Goal: Task Accomplishment & Management: Complete application form

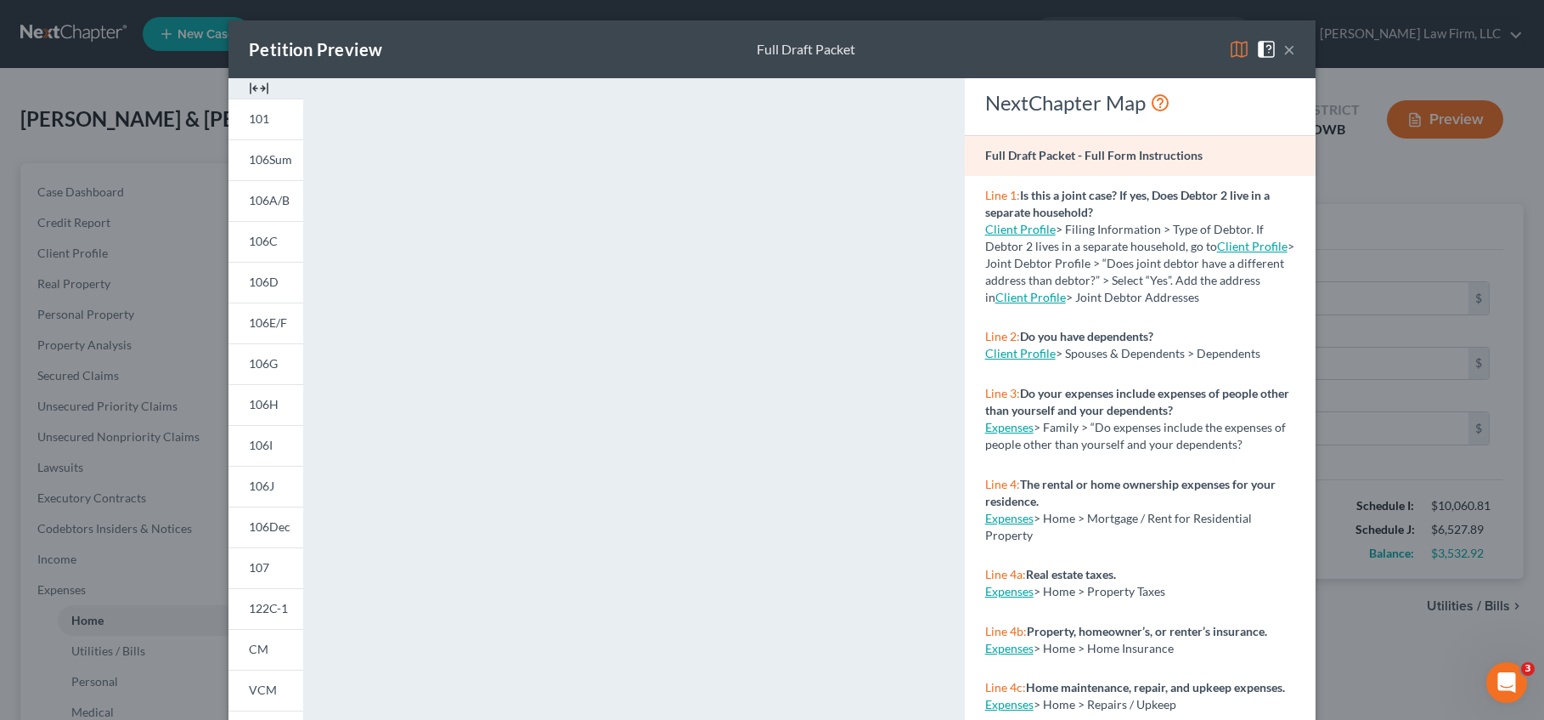
click at [1284, 41] on button "×" at bounding box center [1290, 49] width 12 height 20
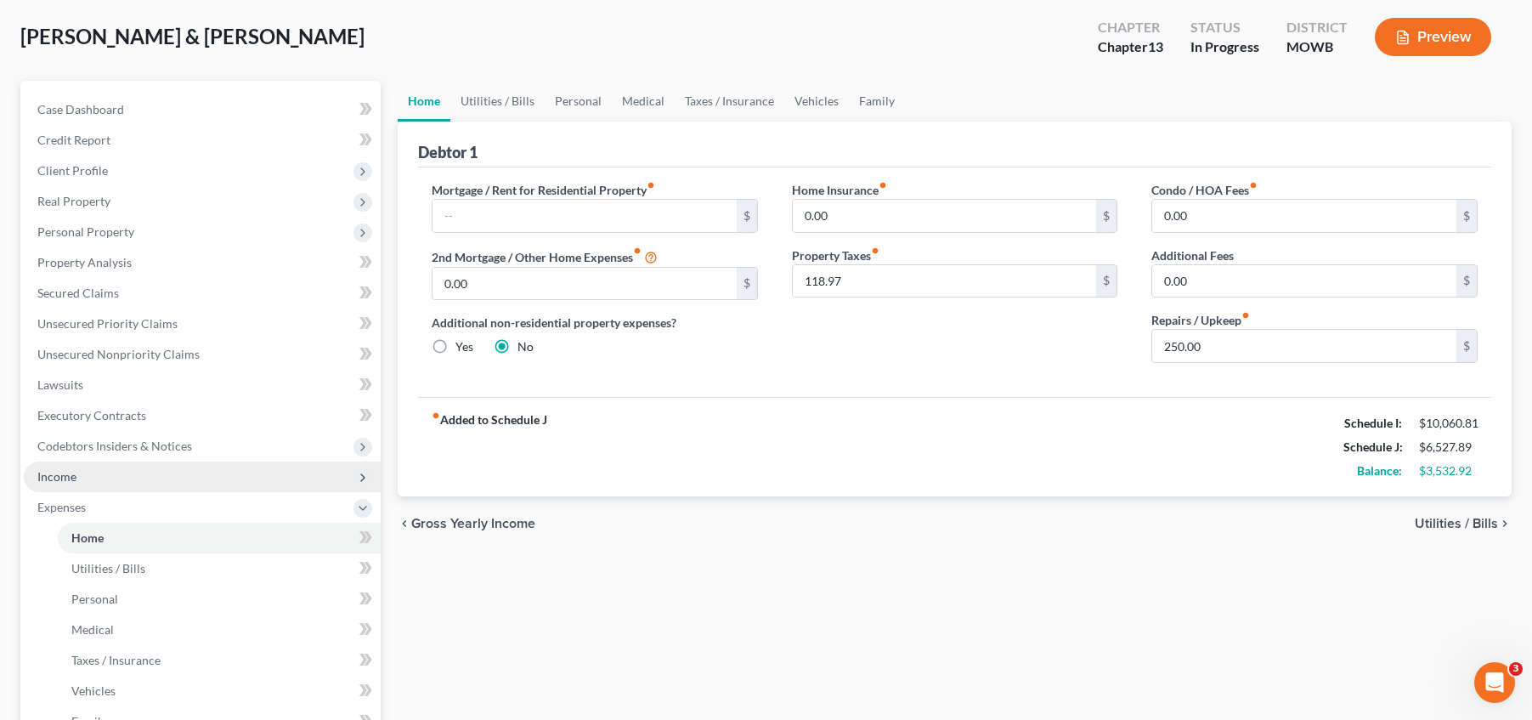
scroll to position [85, 0]
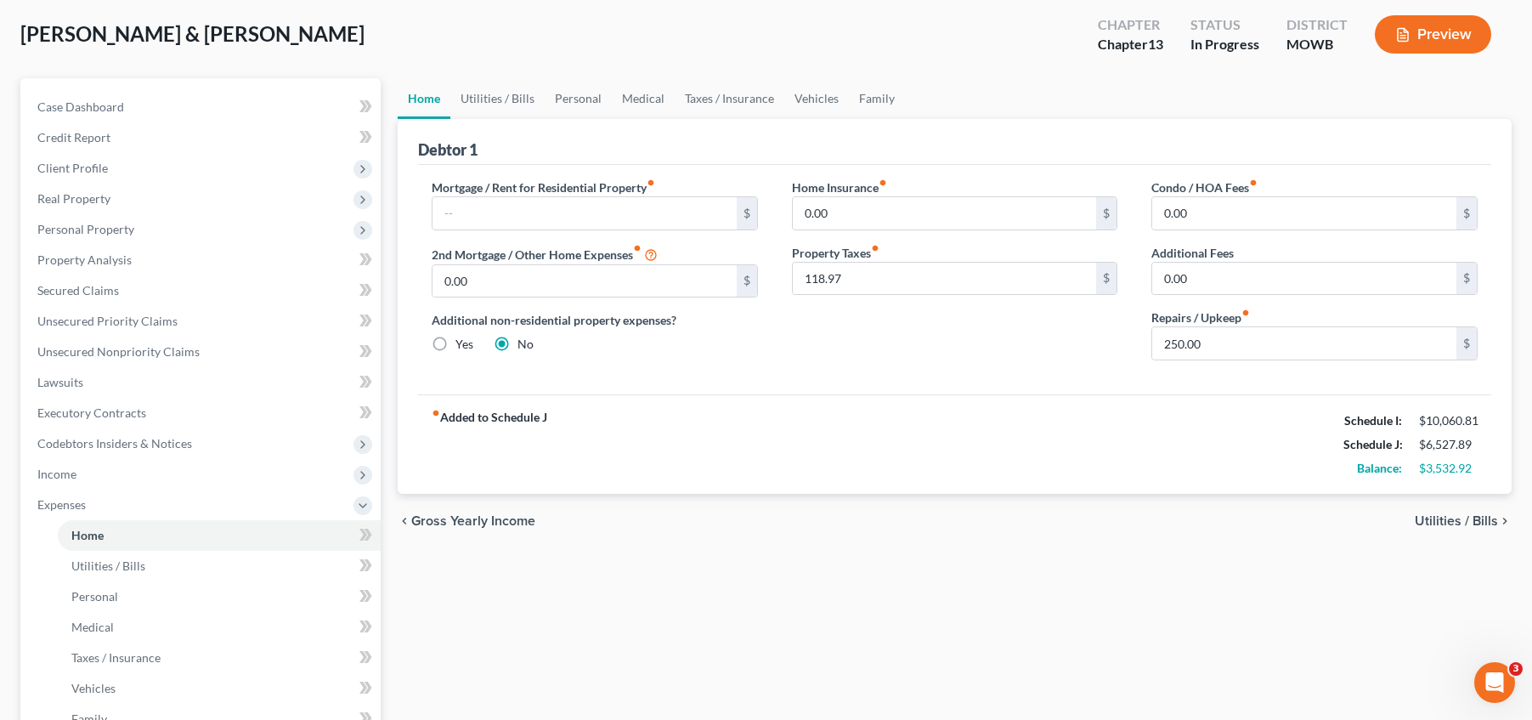
click at [590, 595] on div "Home Utilities / Bills Personal Medical Taxes / Insurance Vehicles Family Debto…" at bounding box center [954, 553] width 1131 height 951
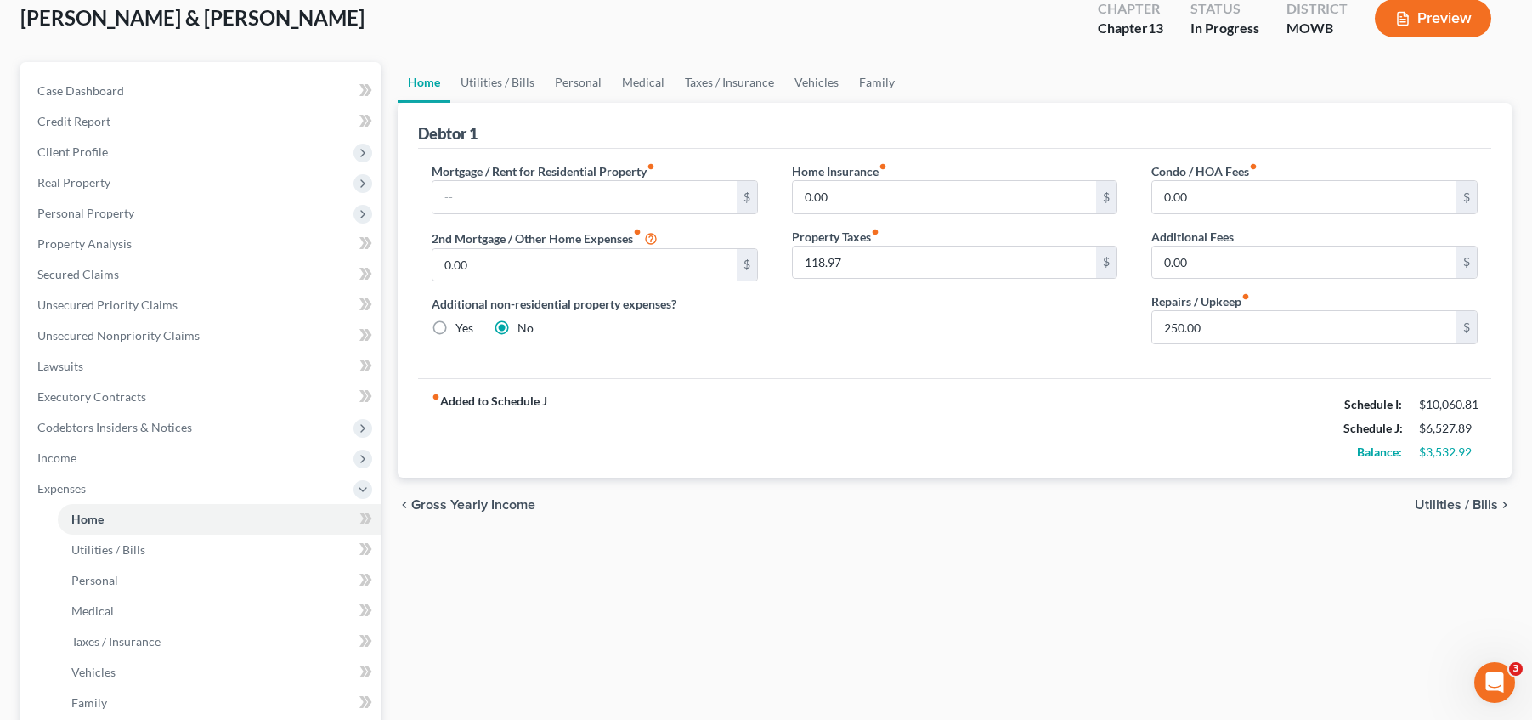
scroll to position [106, 0]
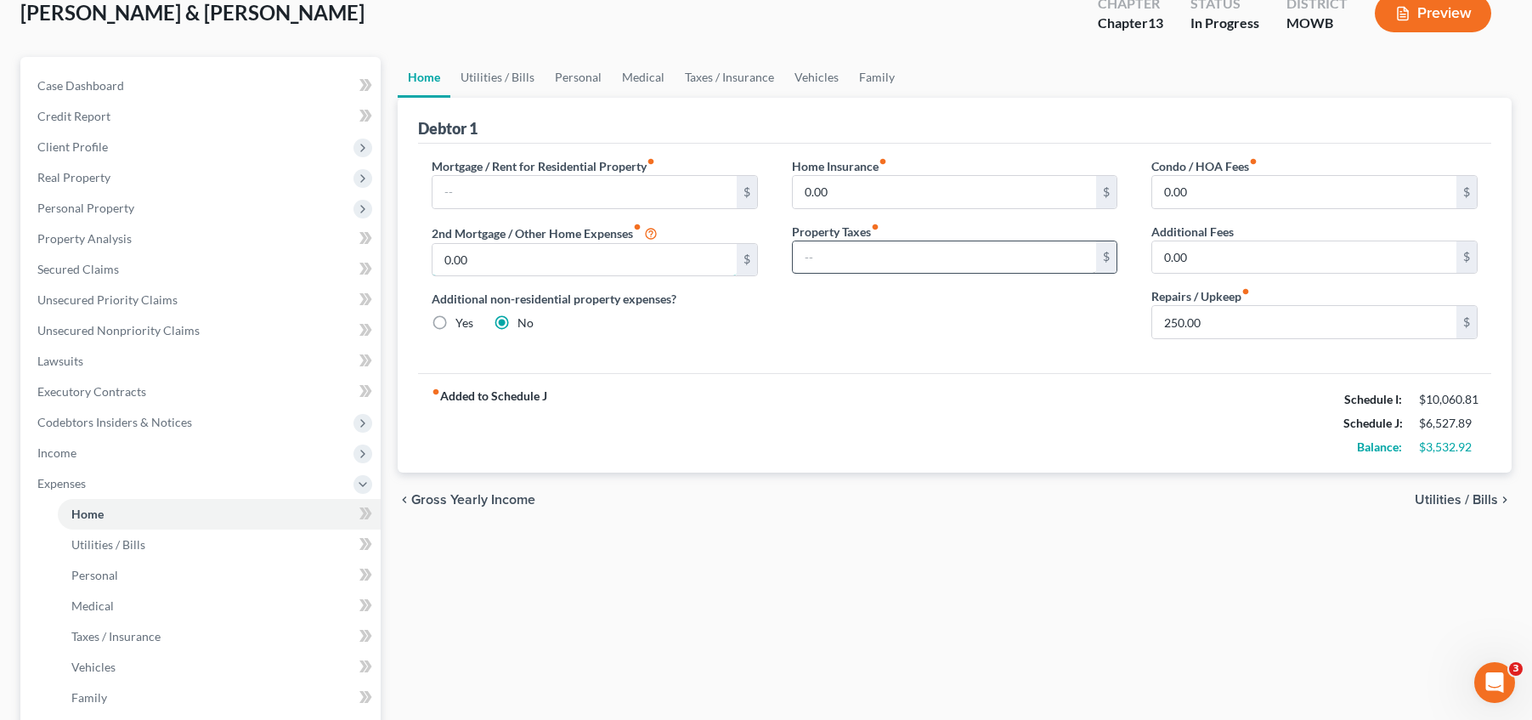
type input "118.97"
click at [664, 263] on input "118.97" at bounding box center [584, 260] width 304 height 32
drag, startPoint x: 648, startPoint y: 261, endPoint x: 424, endPoint y: 259, distance: 224.3
click at [424, 259] on div "Mortgage / Rent for Residential Property fiber_manual_record $ 2nd Mortgage / O…" at bounding box center [595, 254] width 360 height 195
click at [1045, 296] on div "Home Insurance fiber_manual_record 0.00 $ Property Taxes fiber_manual_record $" at bounding box center [955, 254] width 360 height 195
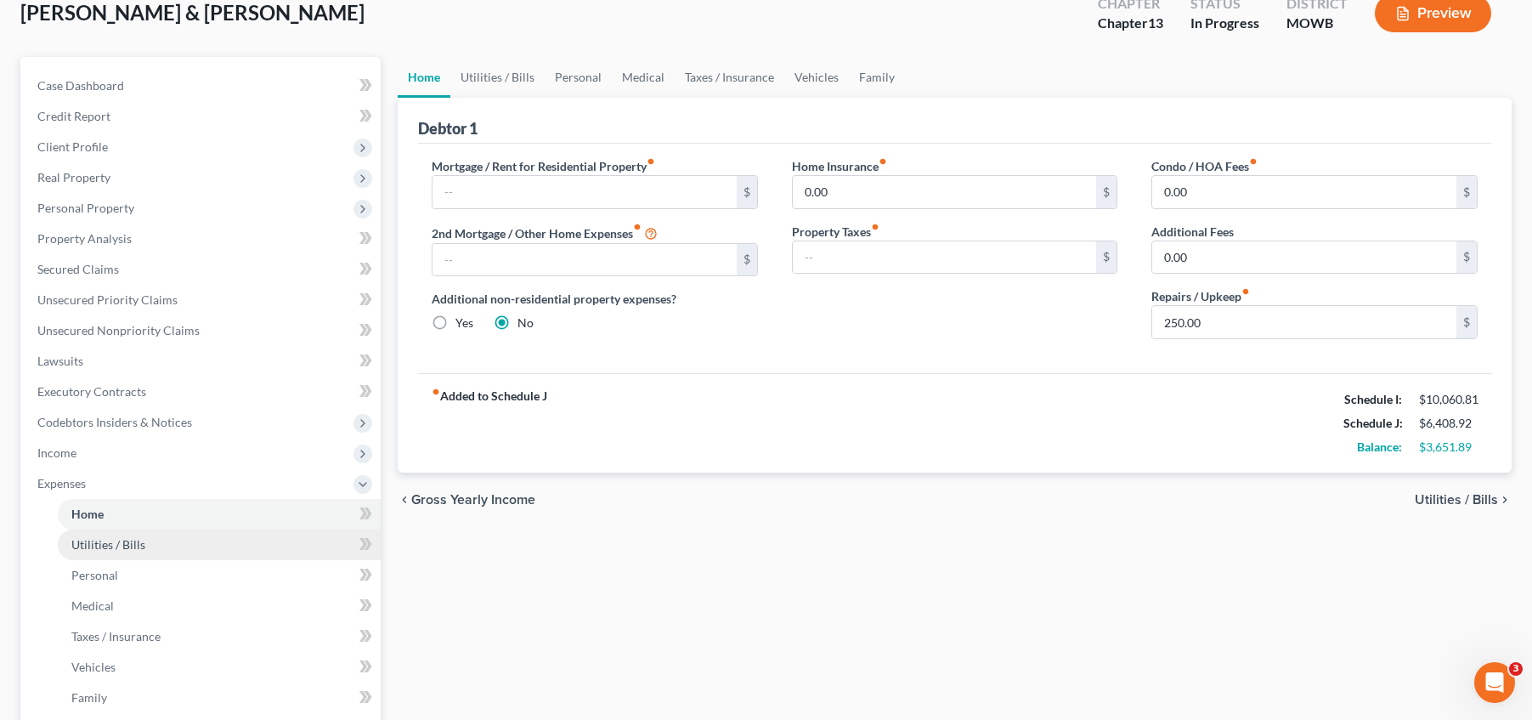
click at [149, 543] on link "Utilities / Bills" at bounding box center [219, 544] width 323 height 31
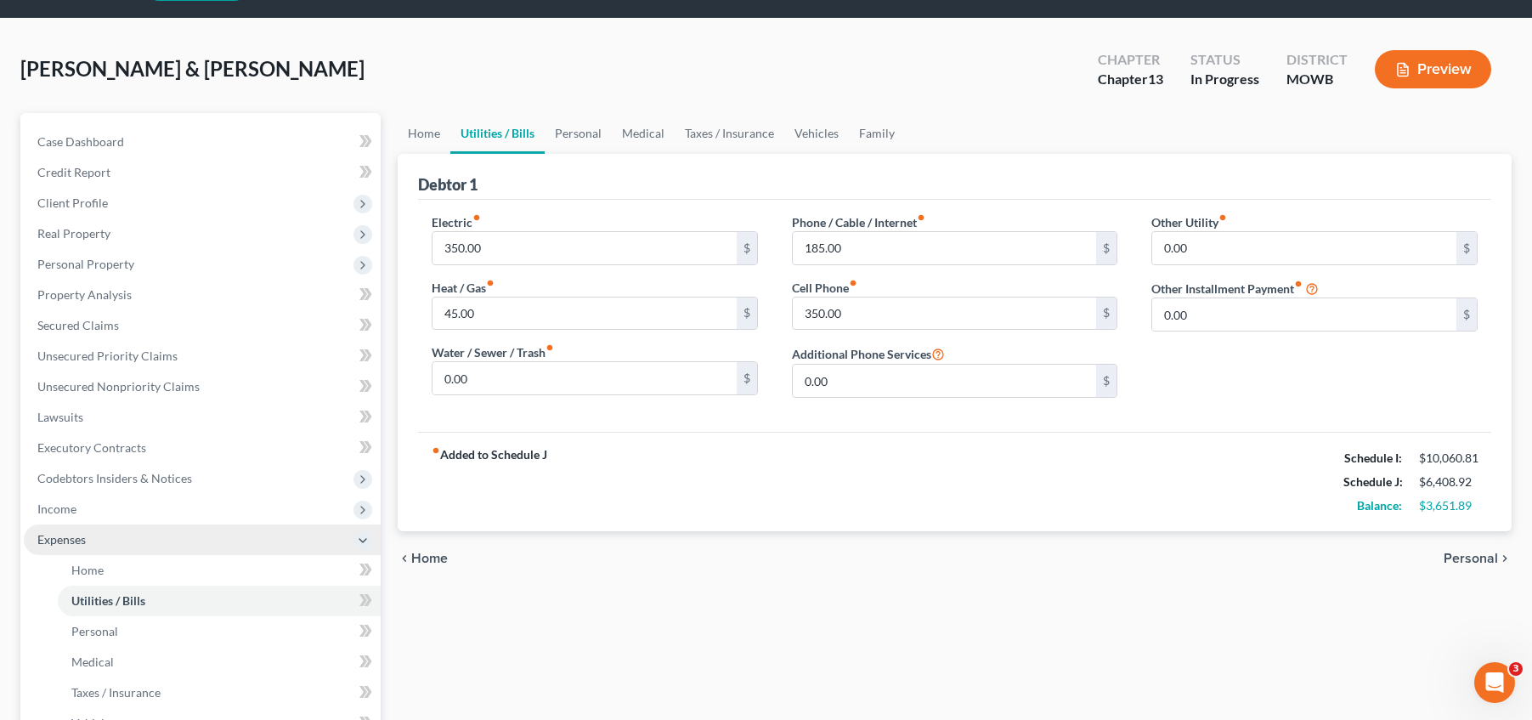
scroll to position [64, 0]
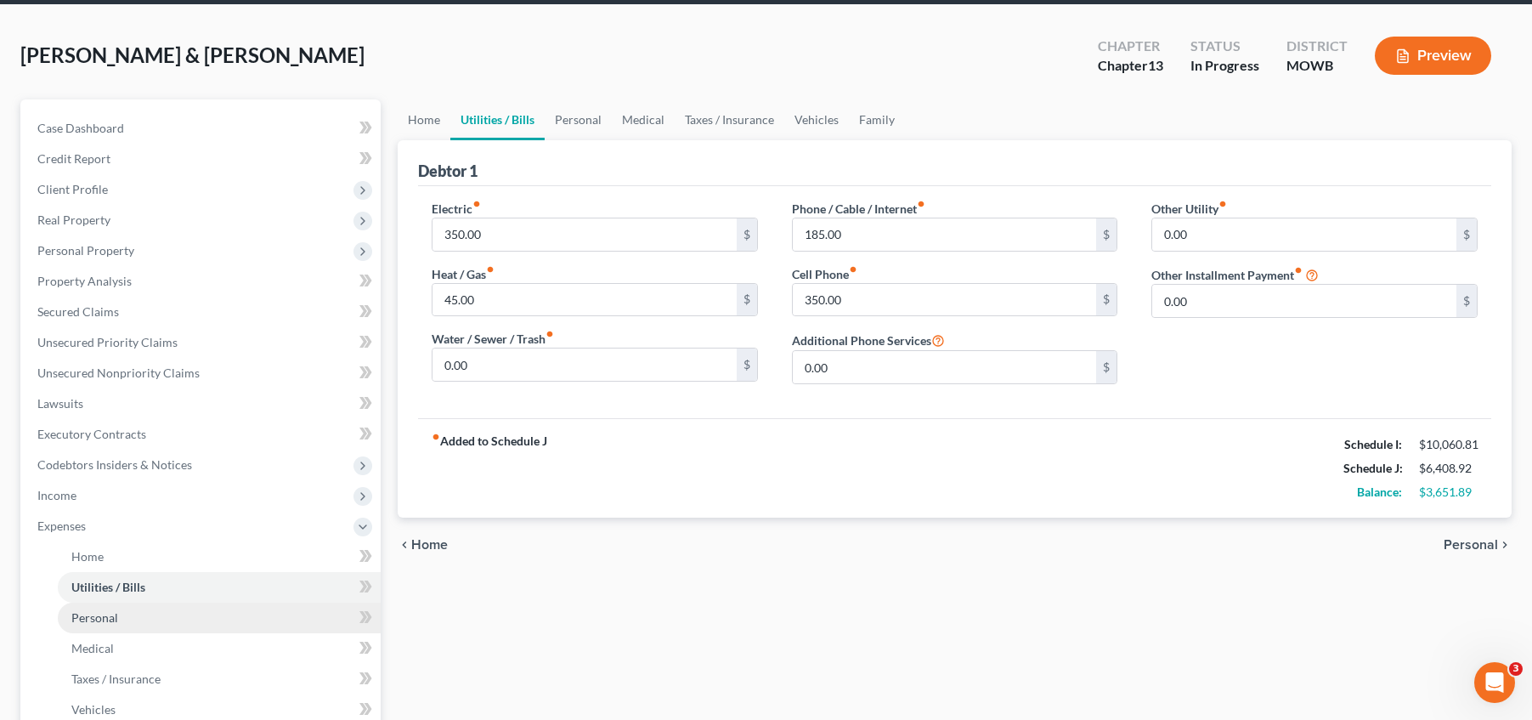
click at [200, 615] on link "Personal" at bounding box center [219, 617] width 323 height 31
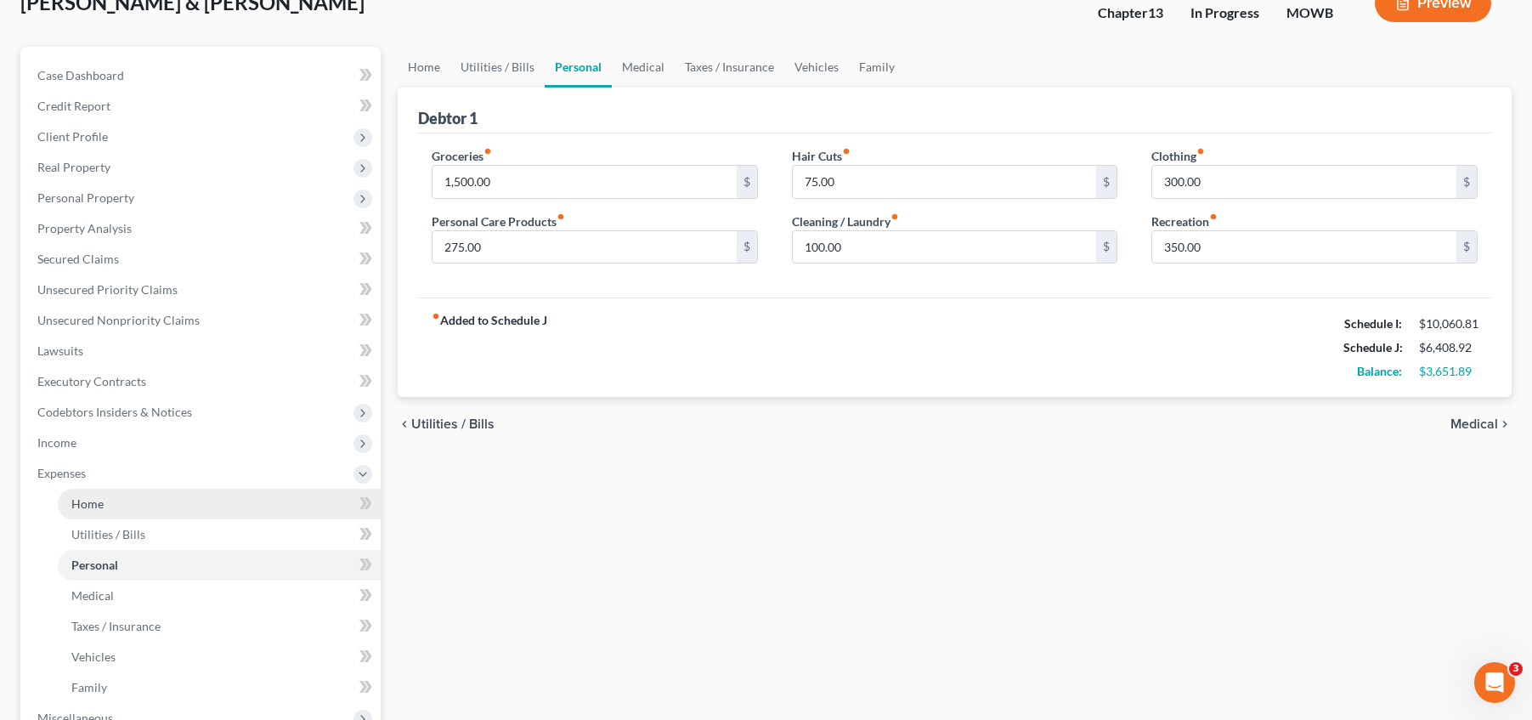
scroll to position [127, 0]
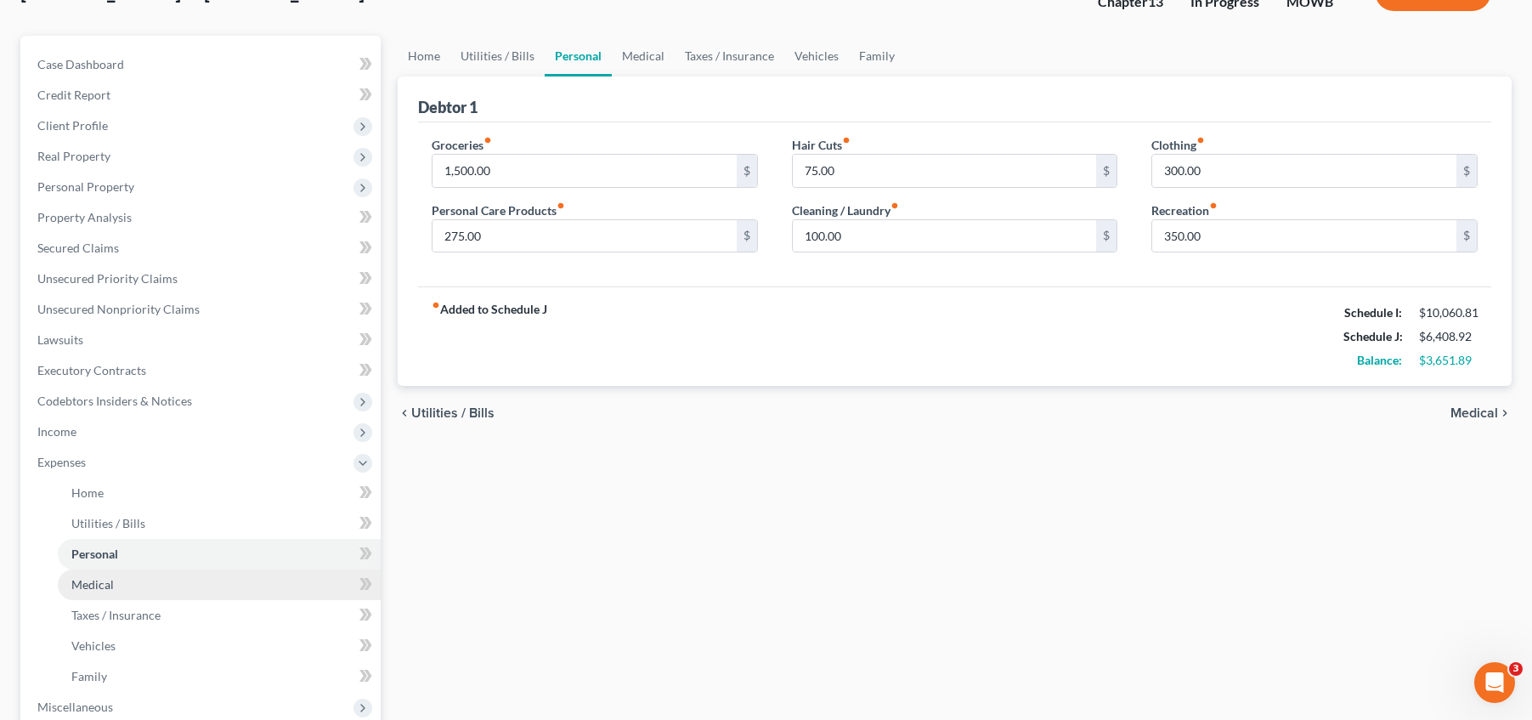
click at [248, 590] on link "Medical" at bounding box center [219, 584] width 323 height 31
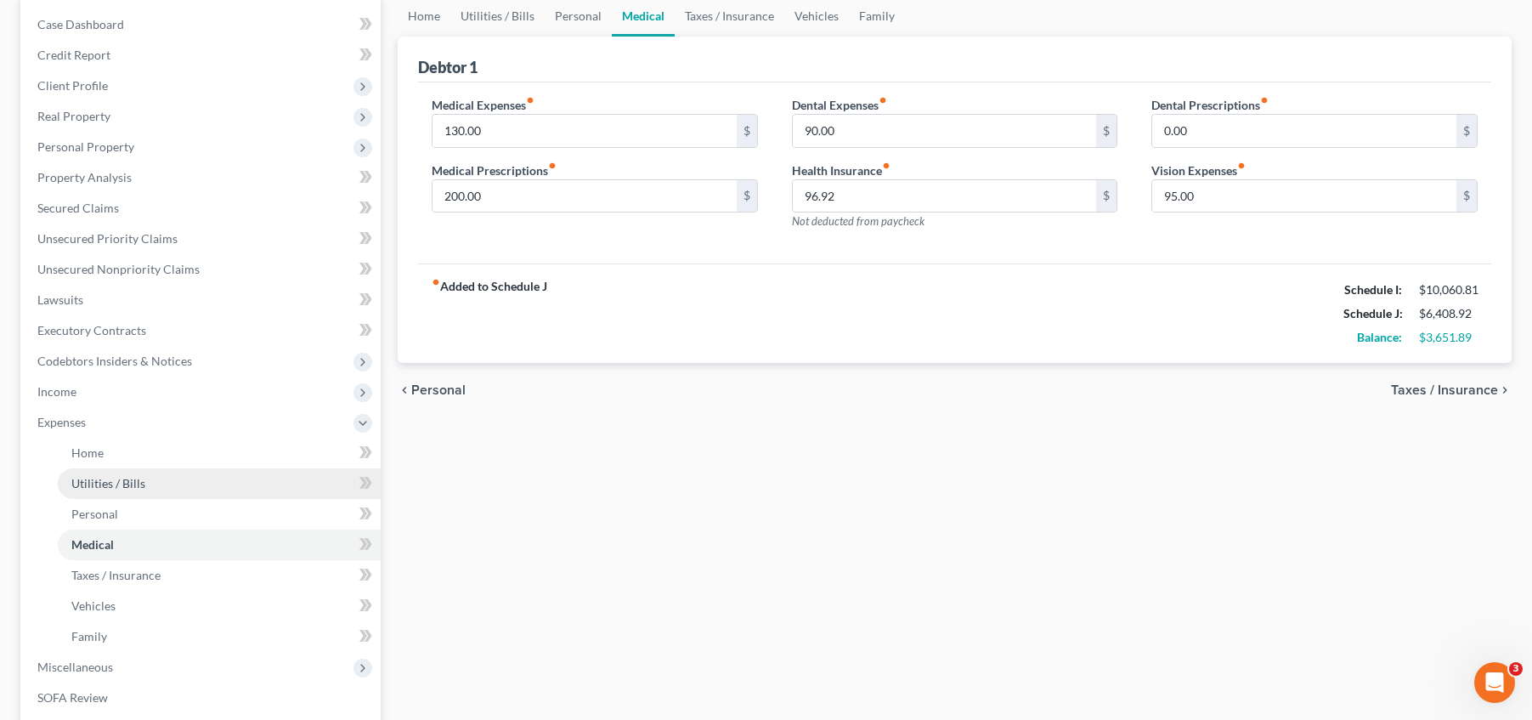
scroll to position [170, 0]
click at [950, 238] on div "Dental Expenses fiber_manual_record 90.00 $ Health Insurance fiber_manual_recor…" at bounding box center [955, 167] width 360 height 148
drag, startPoint x: 913, startPoint y: 227, endPoint x: 799, endPoint y: 219, distance: 114.1
click at [799, 219] on div "Health Insurance fiber_manual_record 96.92 $ Not deducted from paycheck" at bounding box center [955, 193] width 326 height 69
click at [844, 195] on input "96.92" at bounding box center [945, 194] width 304 height 32
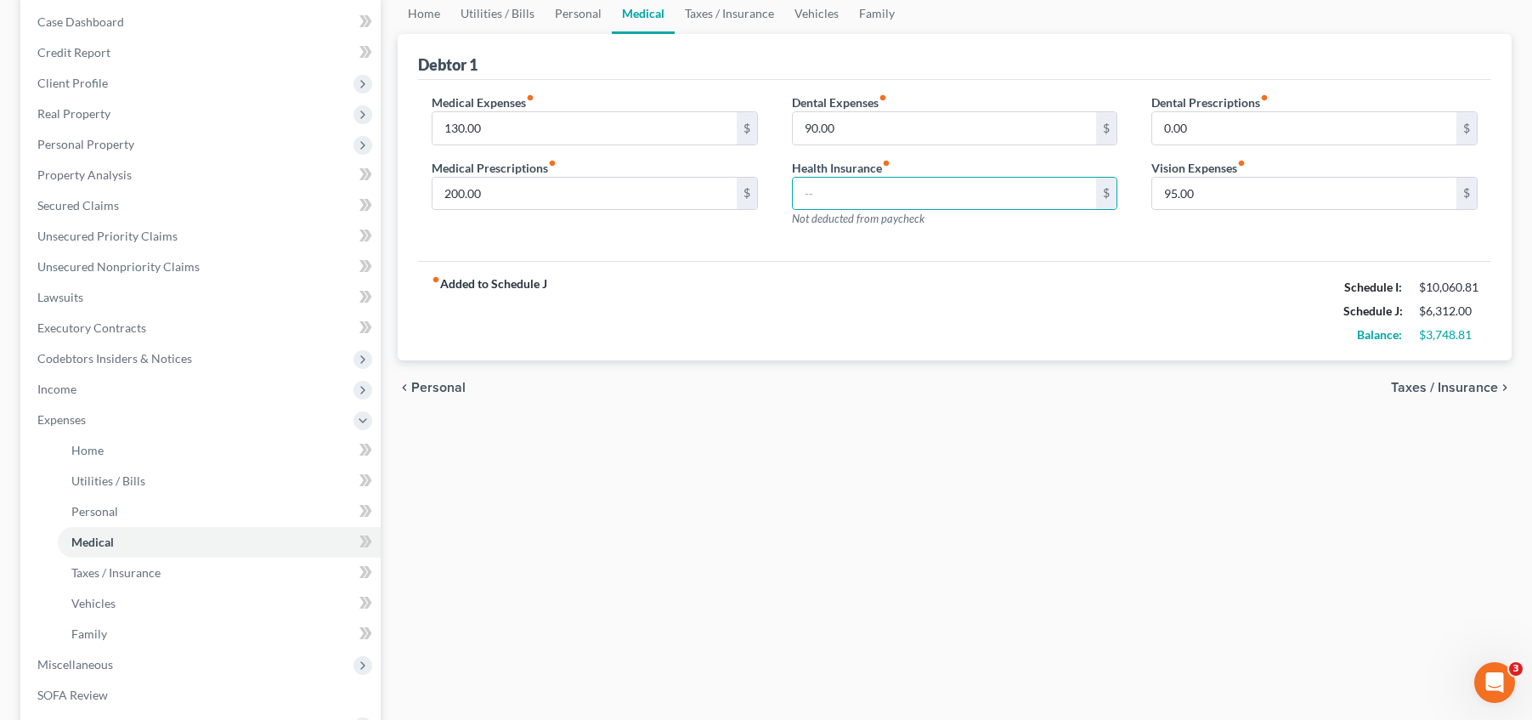
drag, startPoint x: 870, startPoint y: 315, endPoint x: 861, endPoint y: 302, distance: 15.8
click at [869, 314] on div "fiber_manual_record Added to Schedule J Schedule I: $10,060.81 Schedule J: $6,3…" at bounding box center [954, 310] width 1073 height 99
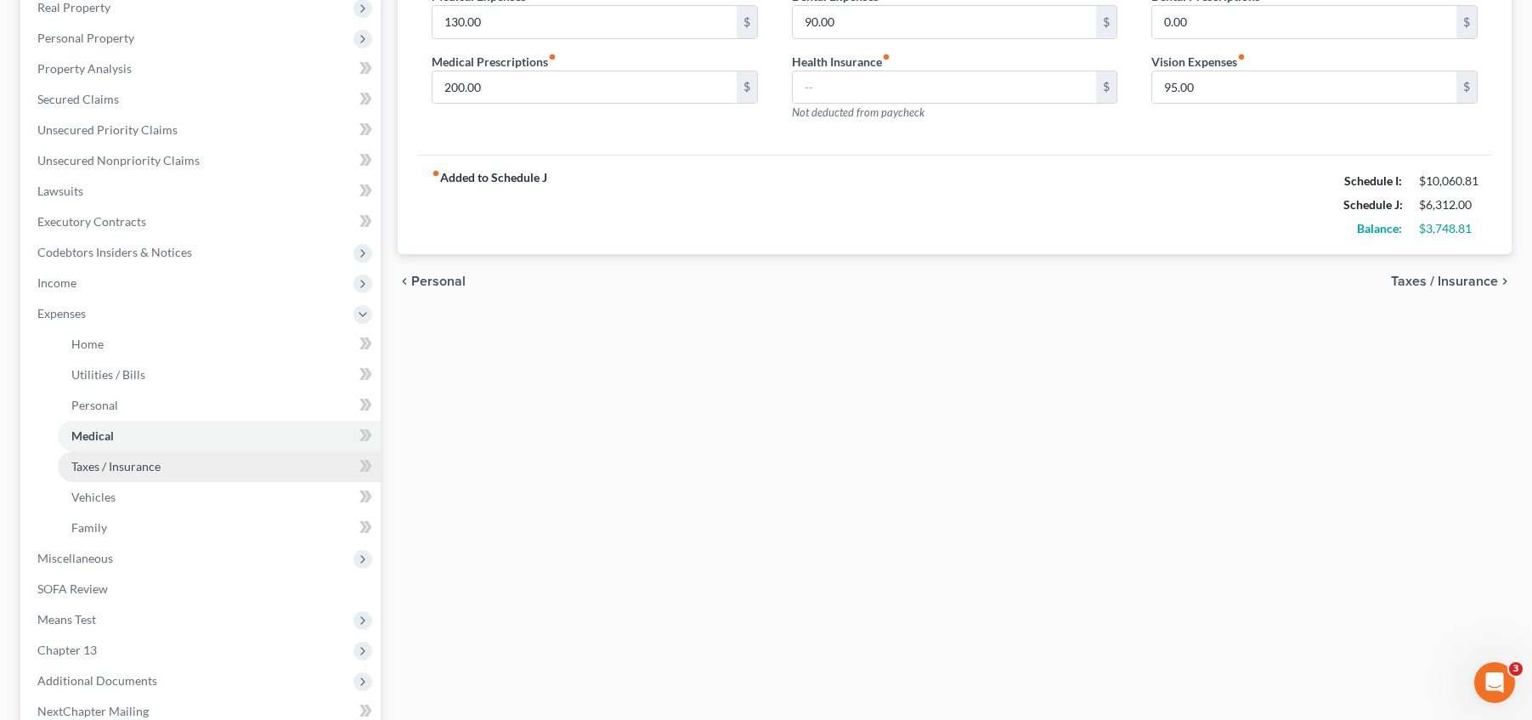
click at [217, 472] on link "Taxes / Insurance" at bounding box center [219, 466] width 323 height 31
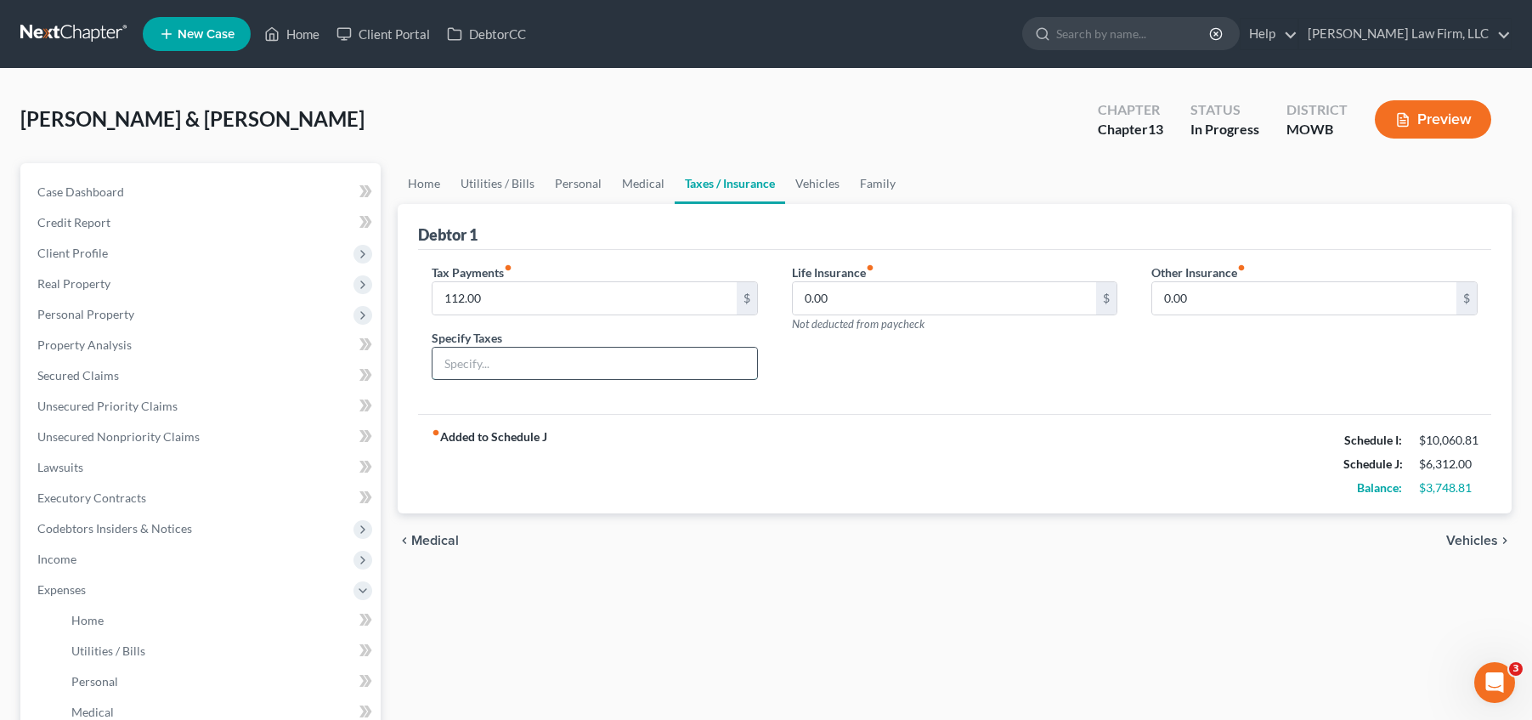
click at [598, 363] on input "text" at bounding box center [594, 363] width 325 height 32
type input "Cass County personal property taxes"
click at [780, 550] on div "chevron_left Medical Vehicles chevron_right" at bounding box center [955, 540] width 1114 height 54
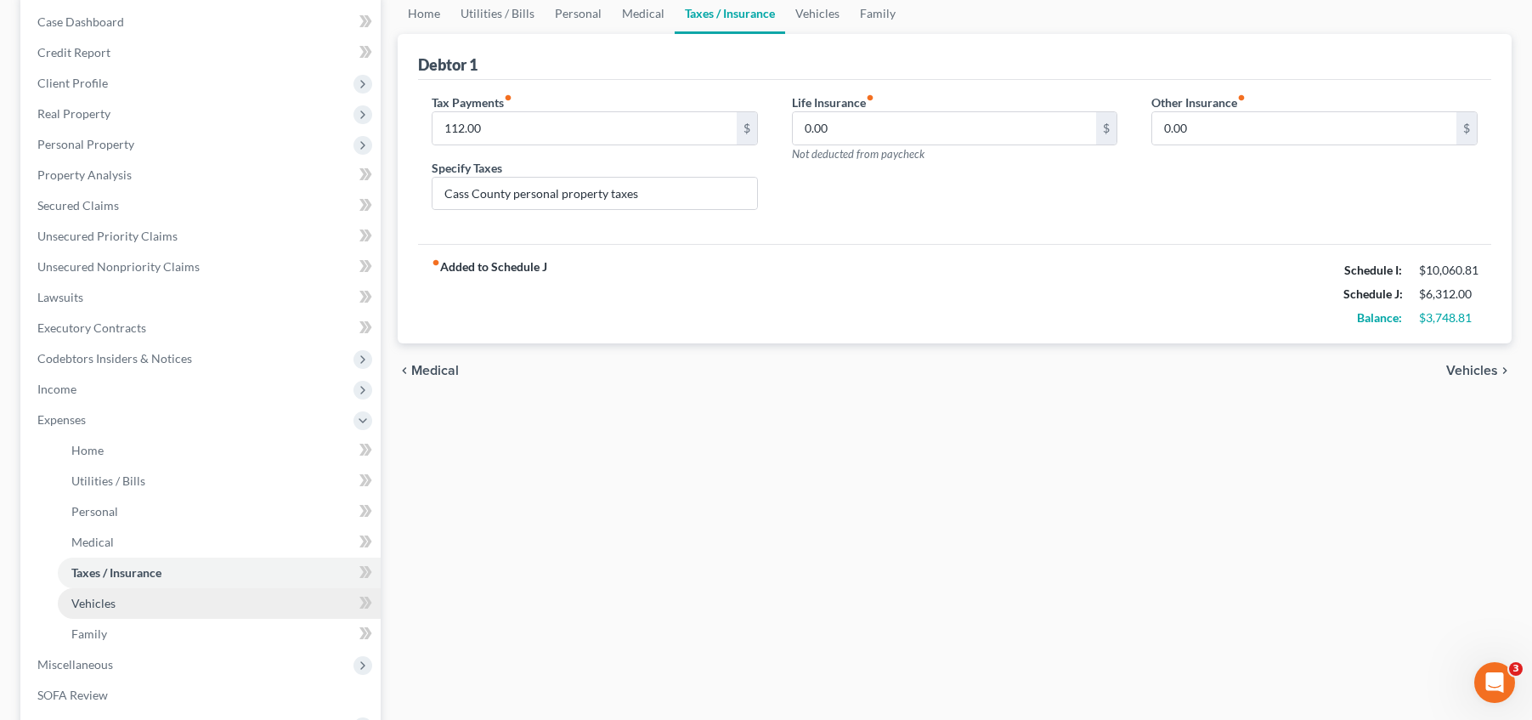
click at [246, 609] on link "Vehicles" at bounding box center [219, 603] width 323 height 31
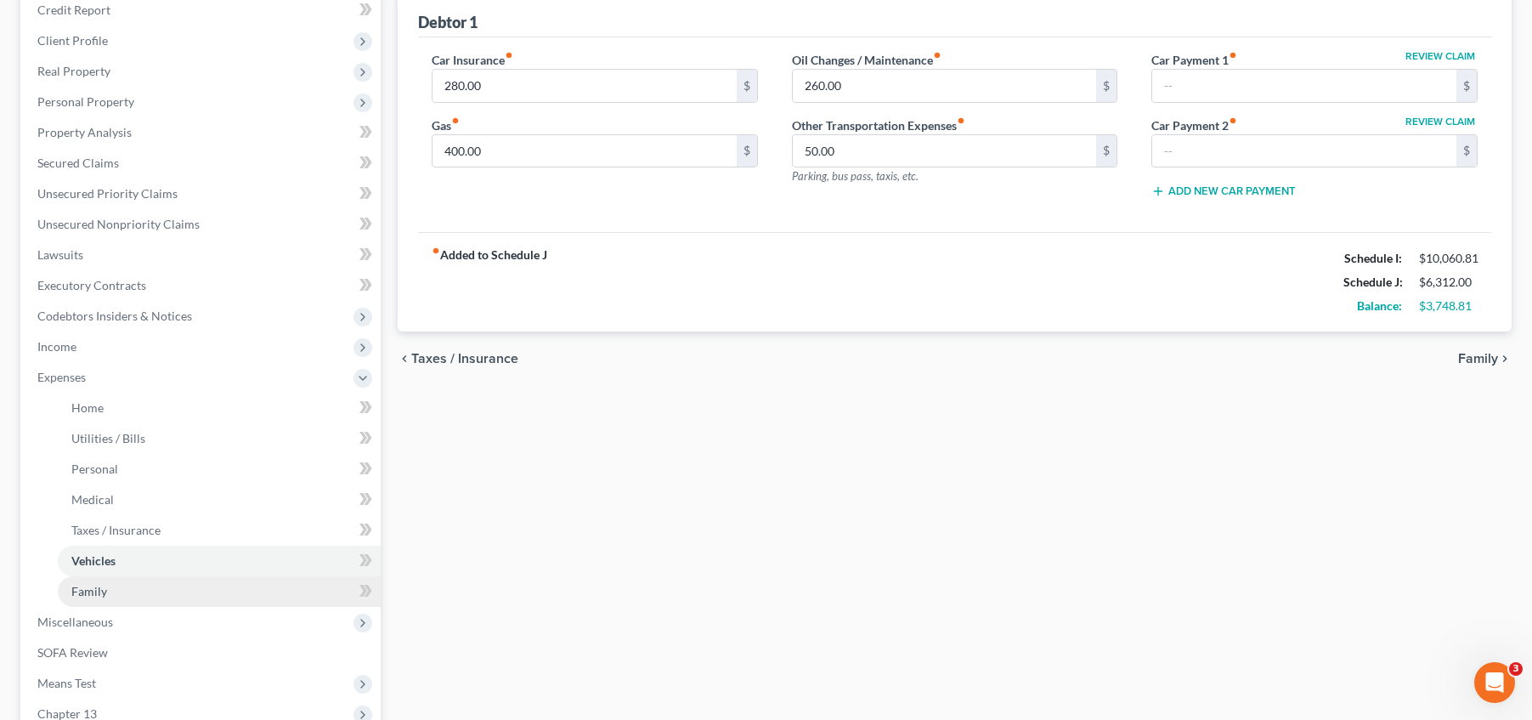
click at [185, 584] on link "Family" at bounding box center [219, 591] width 323 height 31
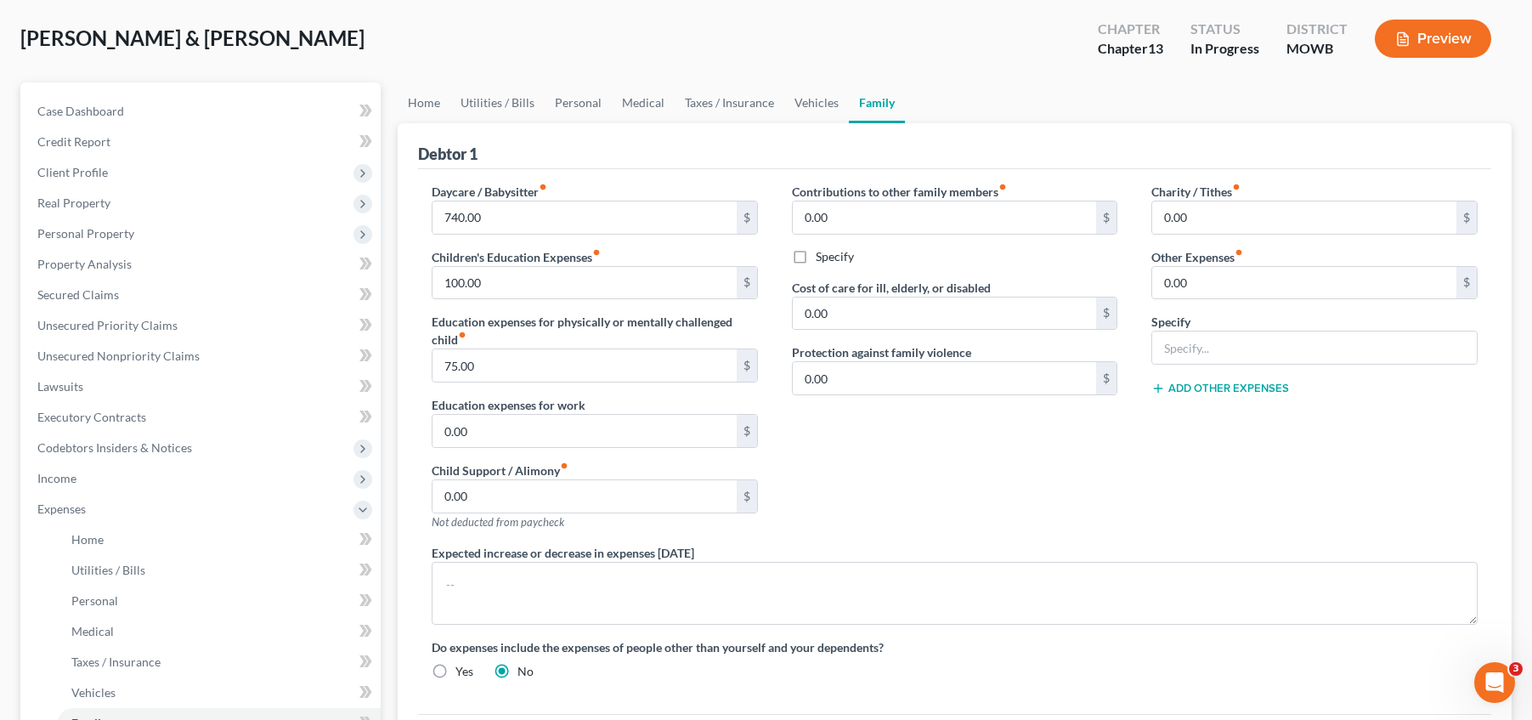
scroll to position [85, 0]
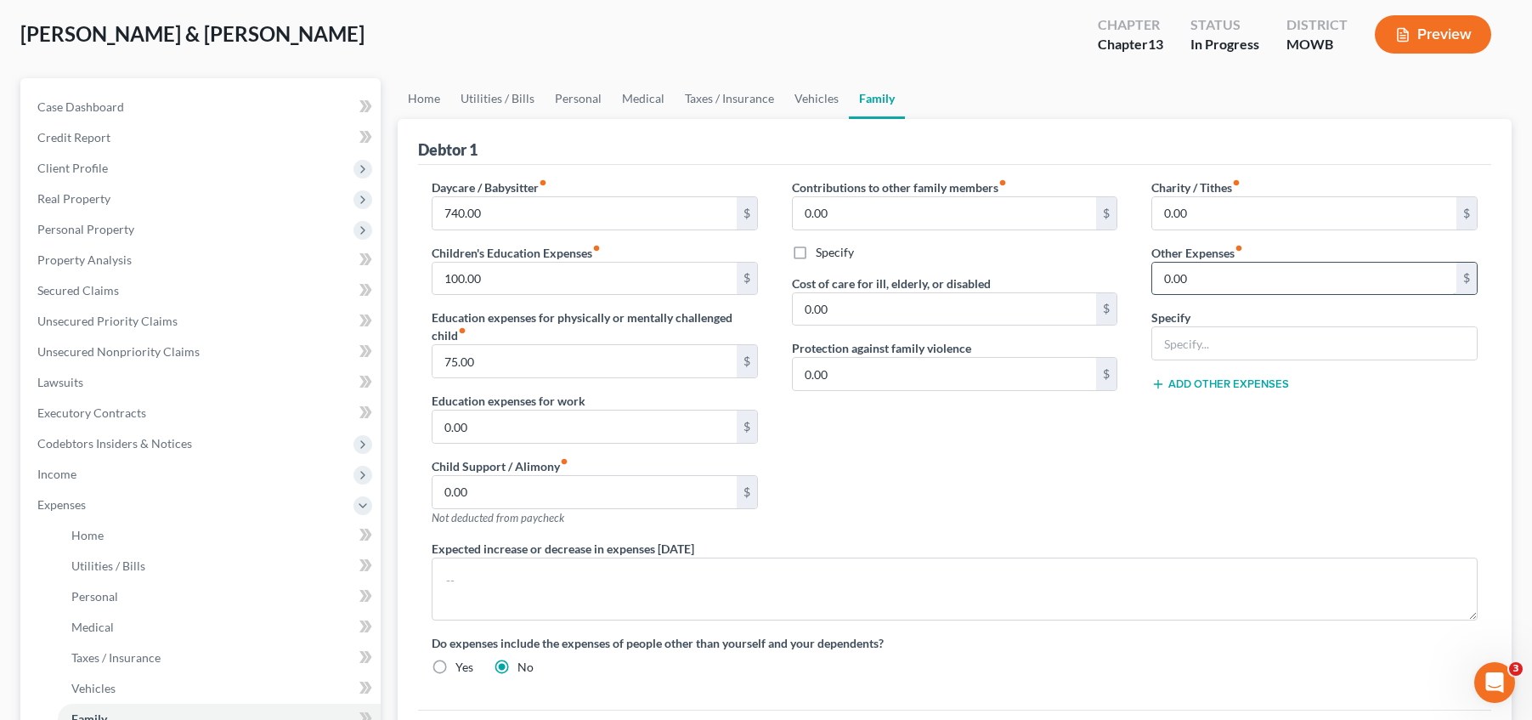
click at [1234, 281] on input "0.00" at bounding box center [1304, 279] width 304 height 32
click at [1396, 430] on div "Charity / Tithes fiber_manual_record 0.00 $ Other Expenses fiber_manual_record …" at bounding box center [1314, 358] width 360 height 361
click at [1213, 288] on input "0.00" at bounding box center [1304, 279] width 304 height 32
type input "400"
type input "Children's recreational sports"
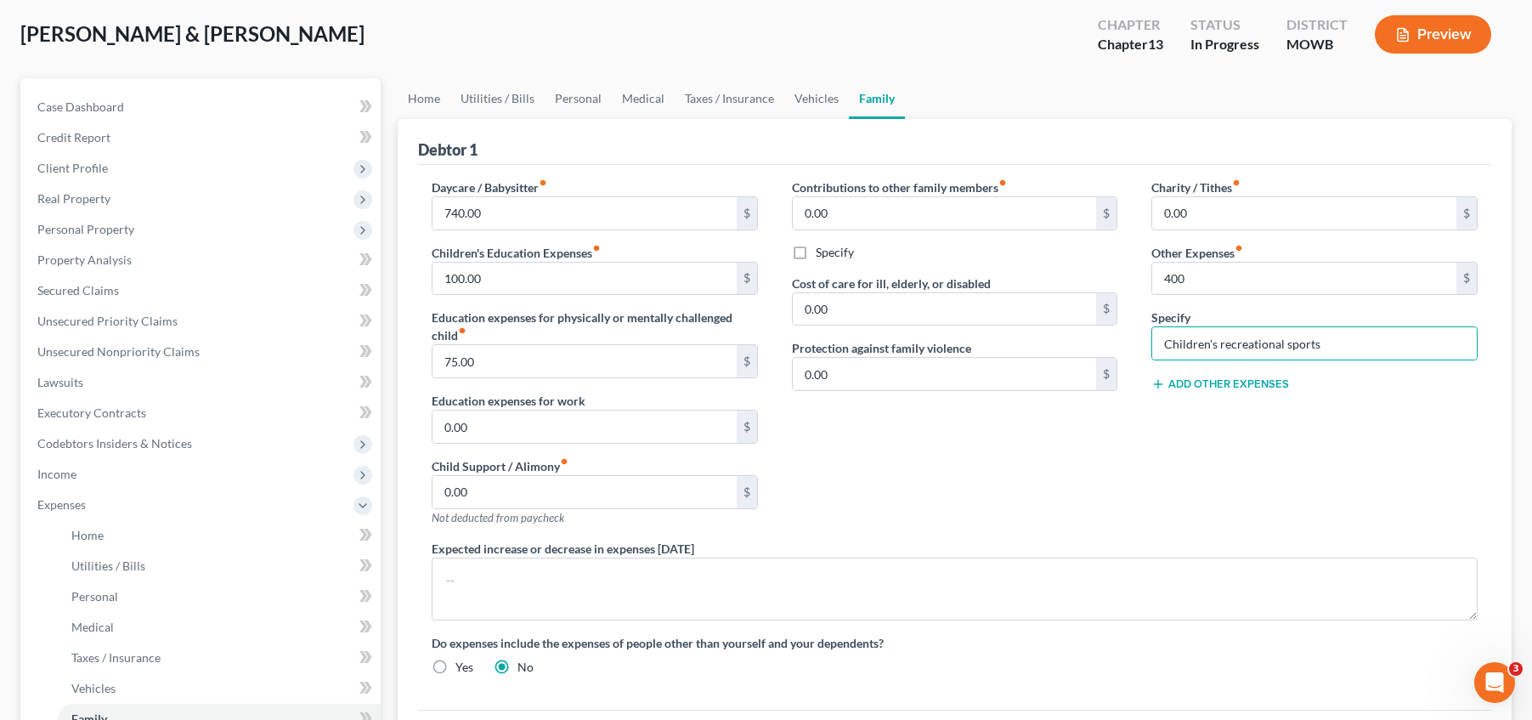
click at [1343, 423] on div "Charity / Tithes fiber_manual_record 0.00 $ Other Expenses fiber_manual_record …" at bounding box center [1314, 358] width 360 height 361
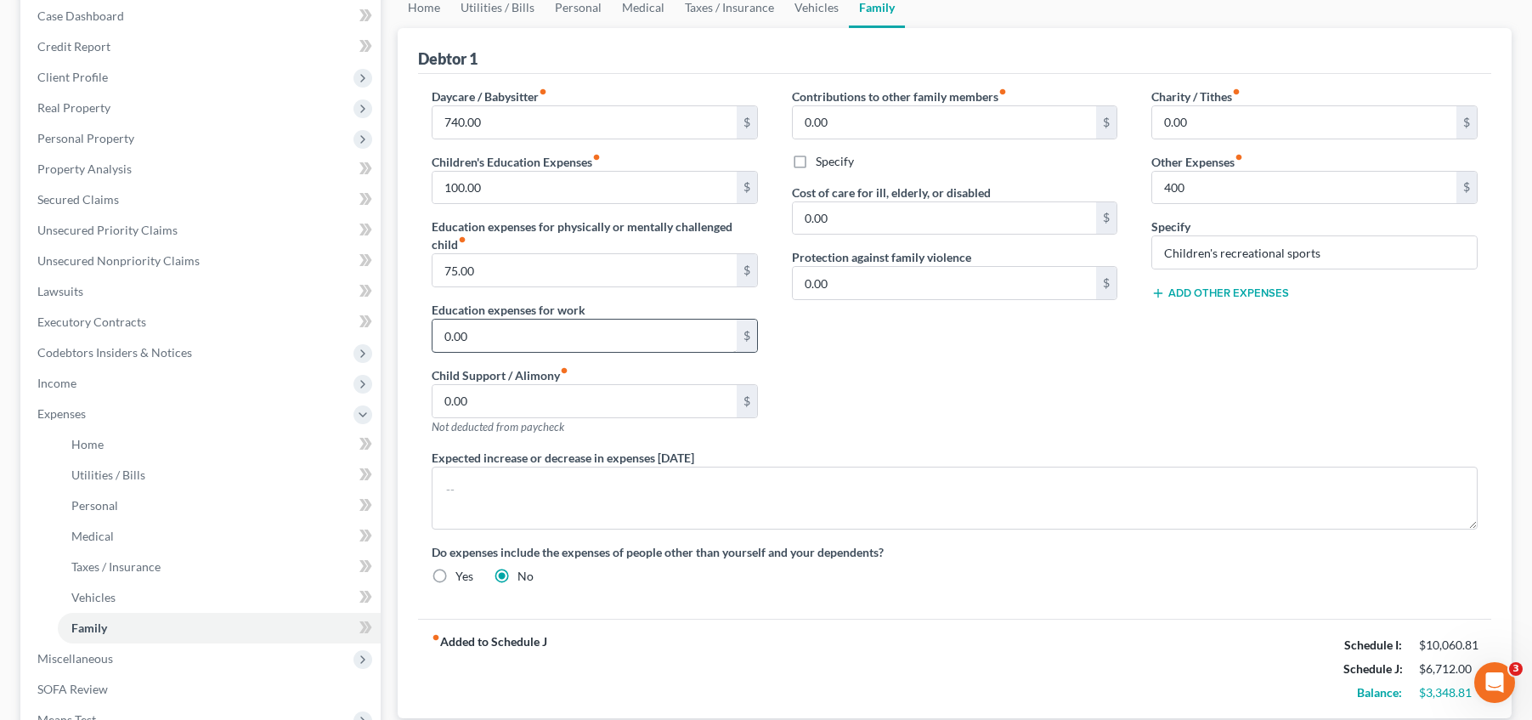
scroll to position [170, 0]
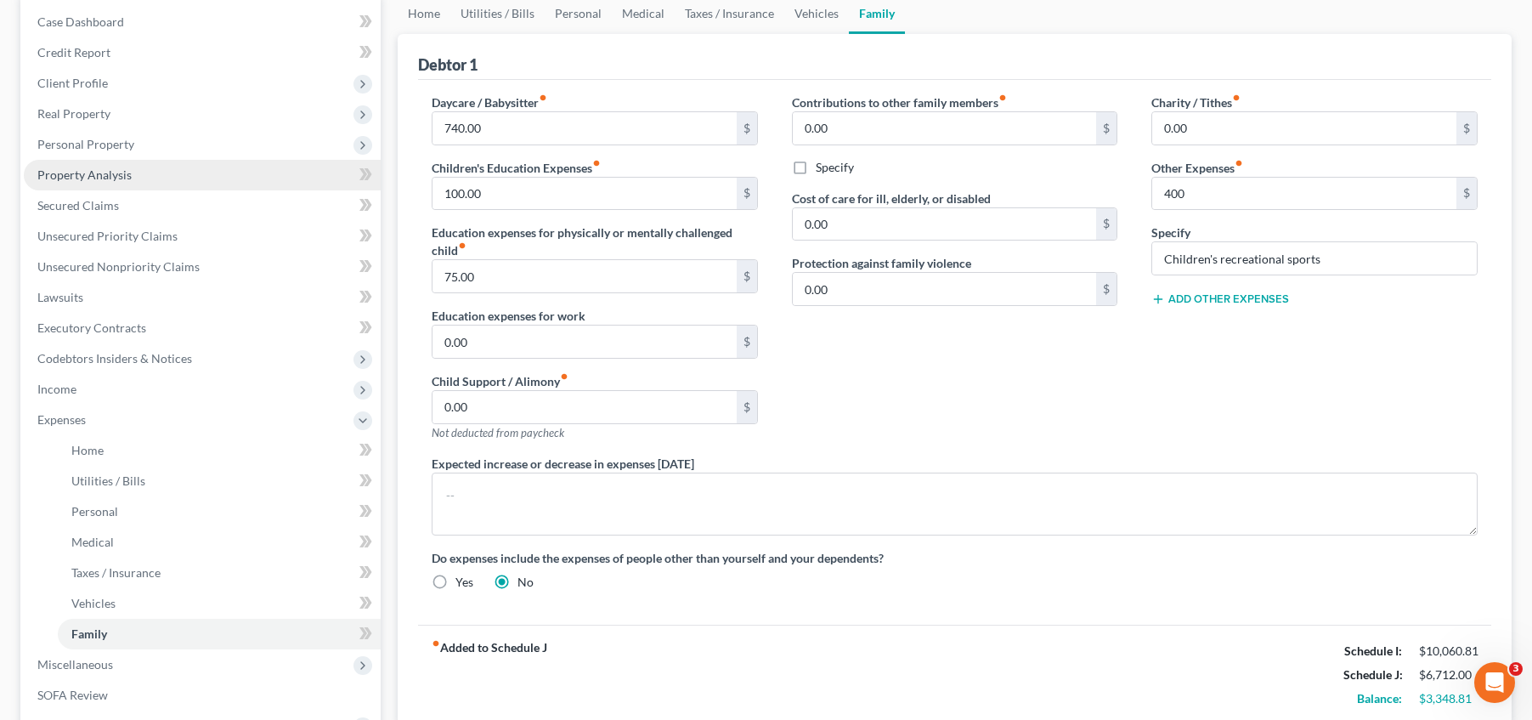
click at [185, 186] on link "Property Analysis" at bounding box center [202, 175] width 357 height 31
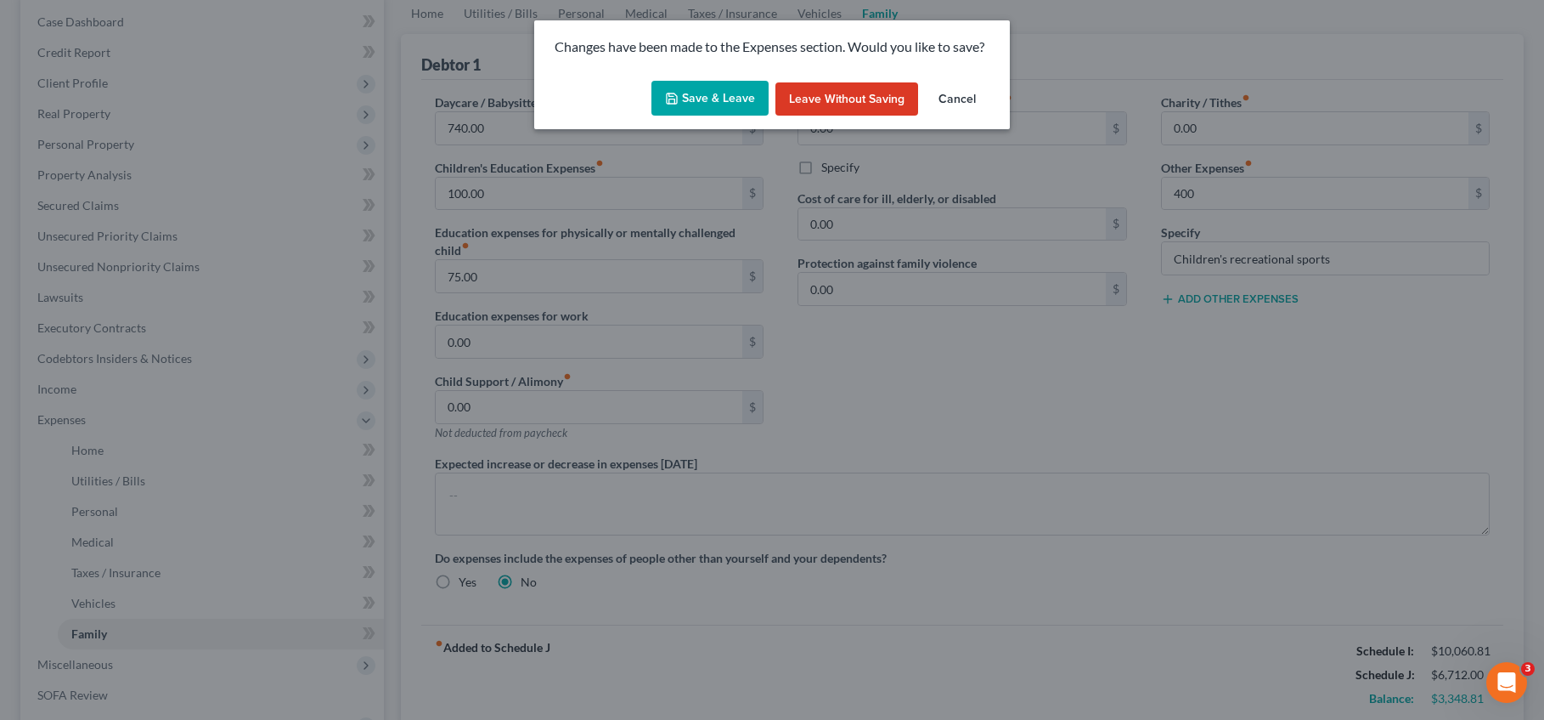
click at [727, 102] on button "Save & Leave" at bounding box center [710, 99] width 117 height 36
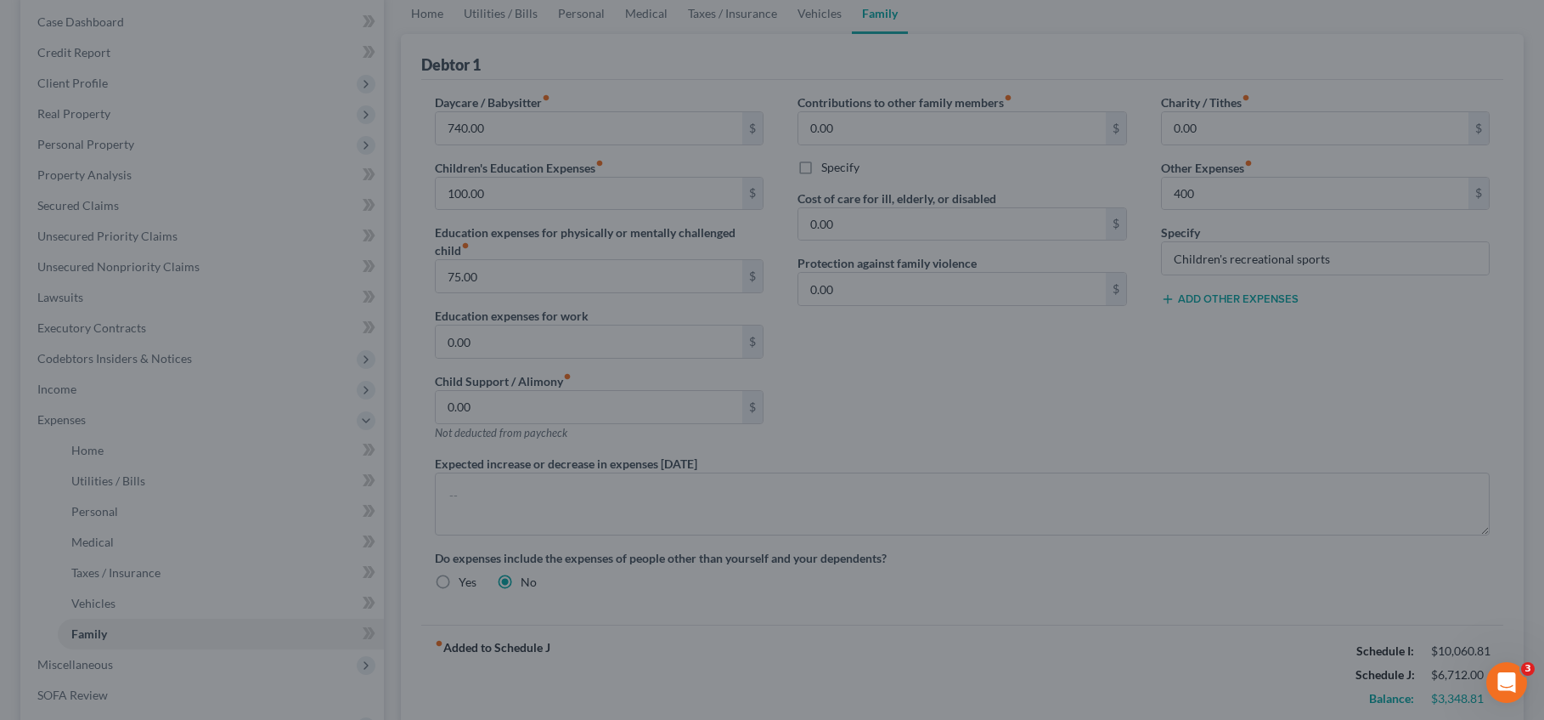
type input "400.00"
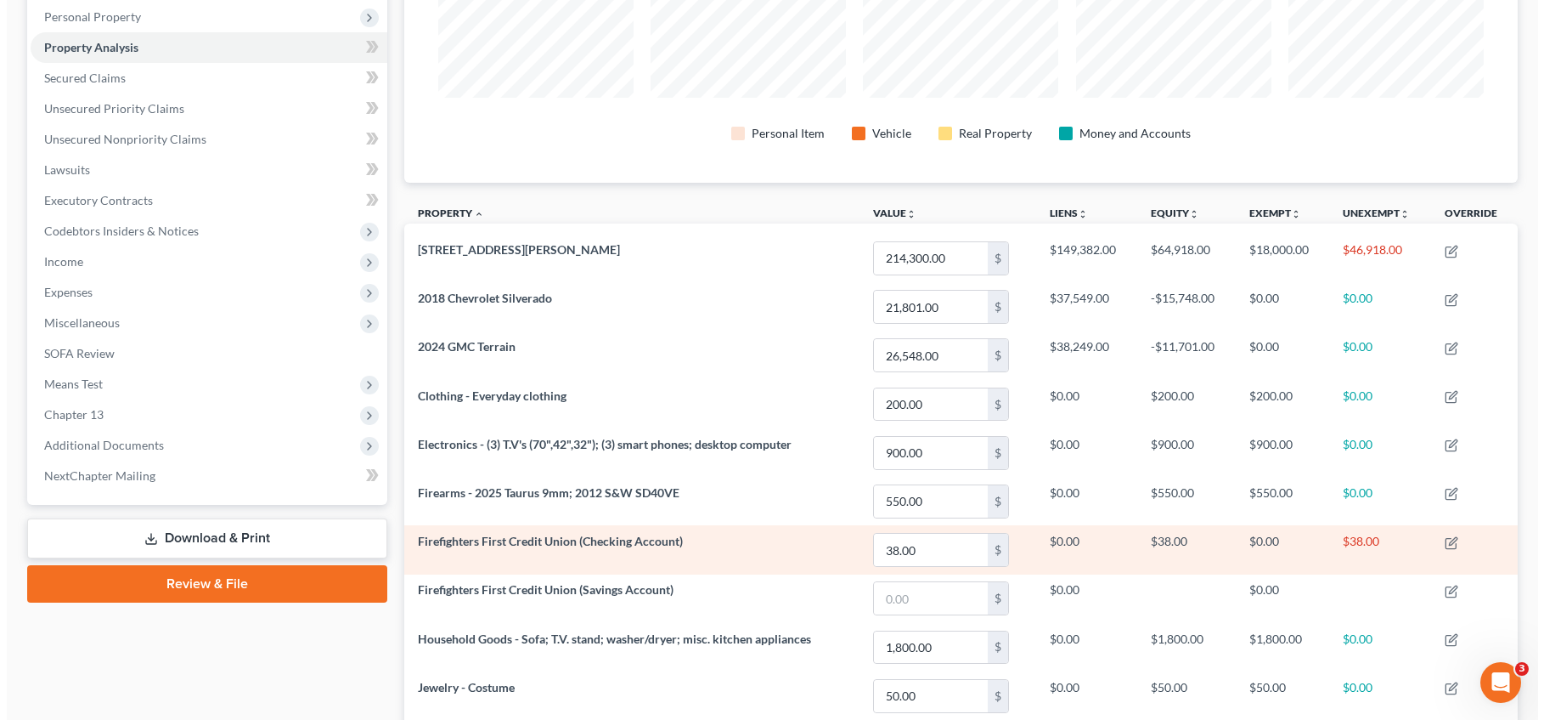
scroll to position [658, 0]
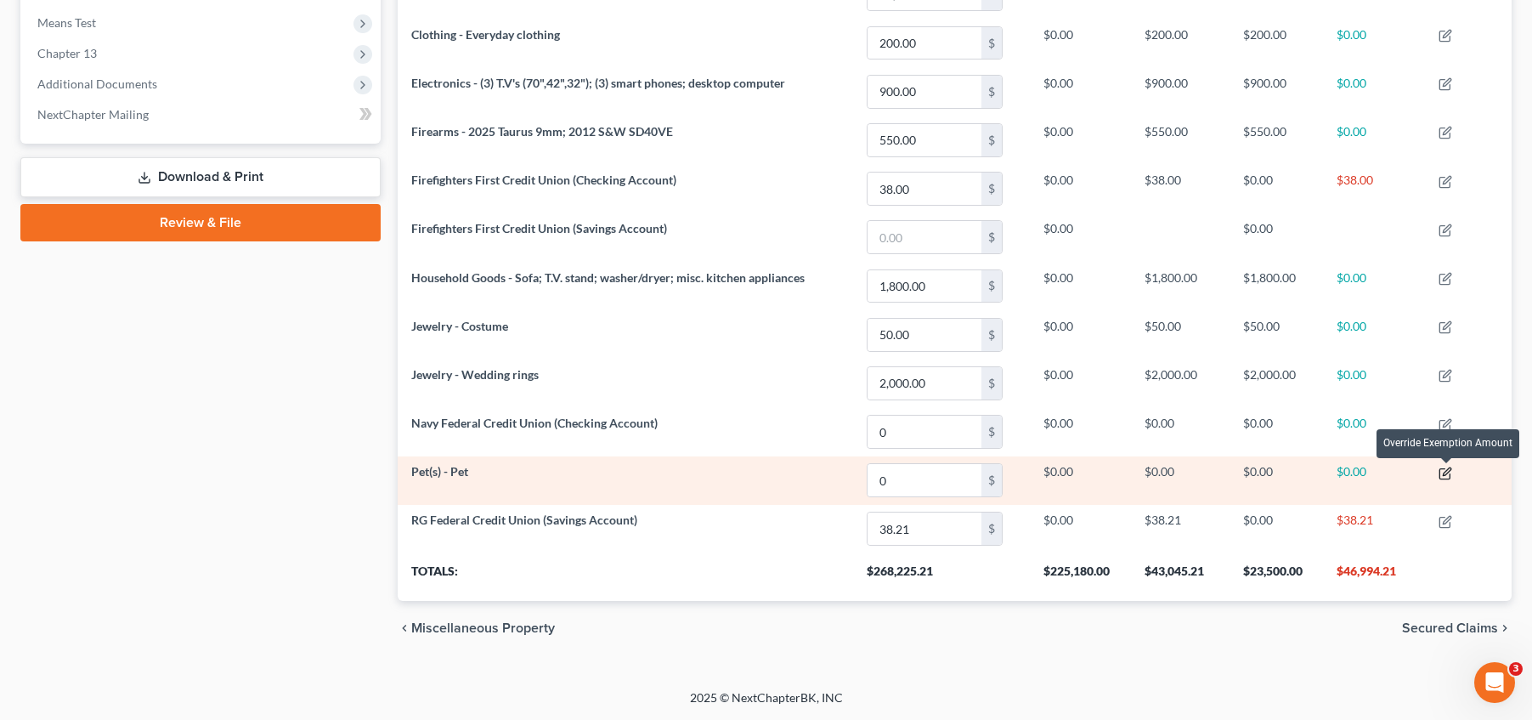
click at [1443, 474] on icon "button" at bounding box center [1445, 473] width 14 height 14
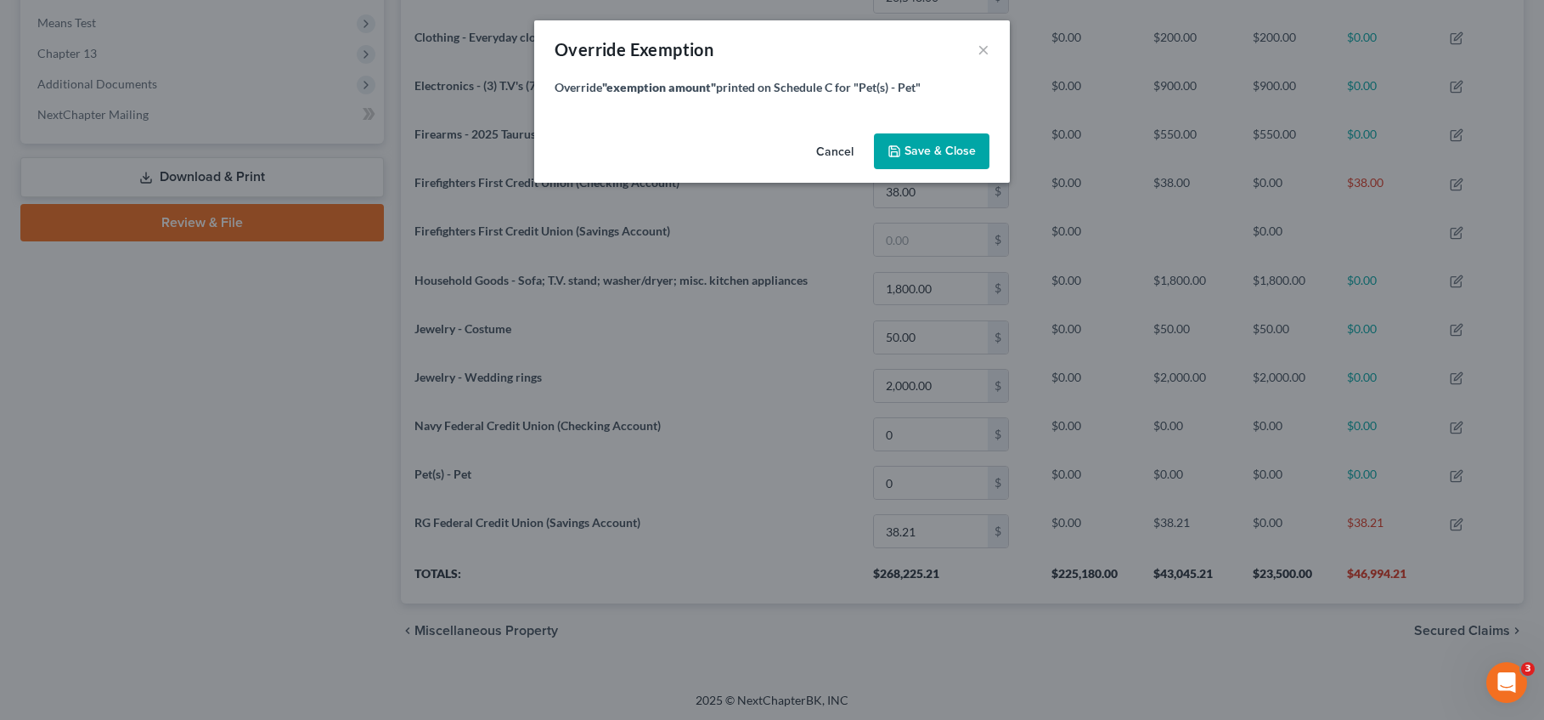
click at [846, 151] on button "Cancel" at bounding box center [835, 152] width 65 height 34
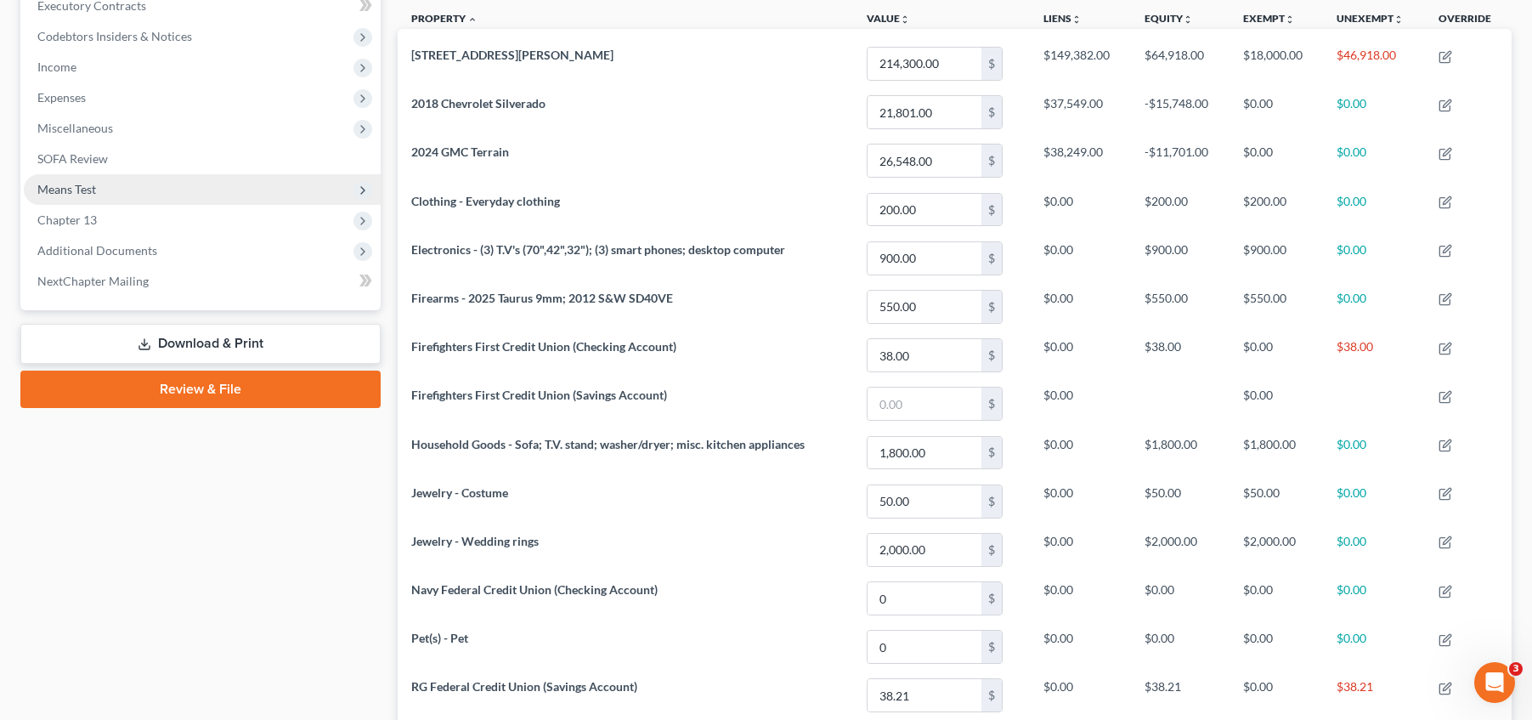
scroll to position [488, 0]
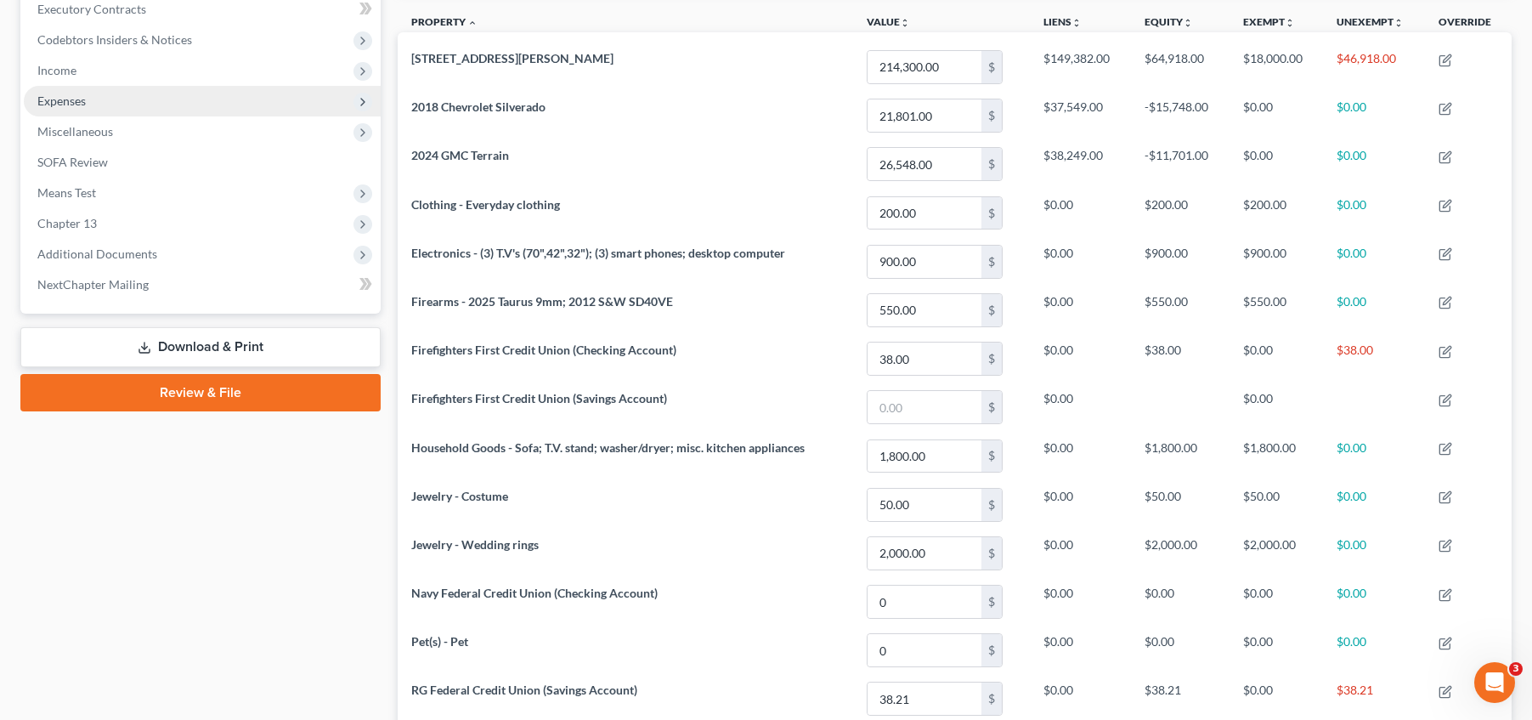
click at [156, 86] on span "Expenses" at bounding box center [202, 101] width 357 height 31
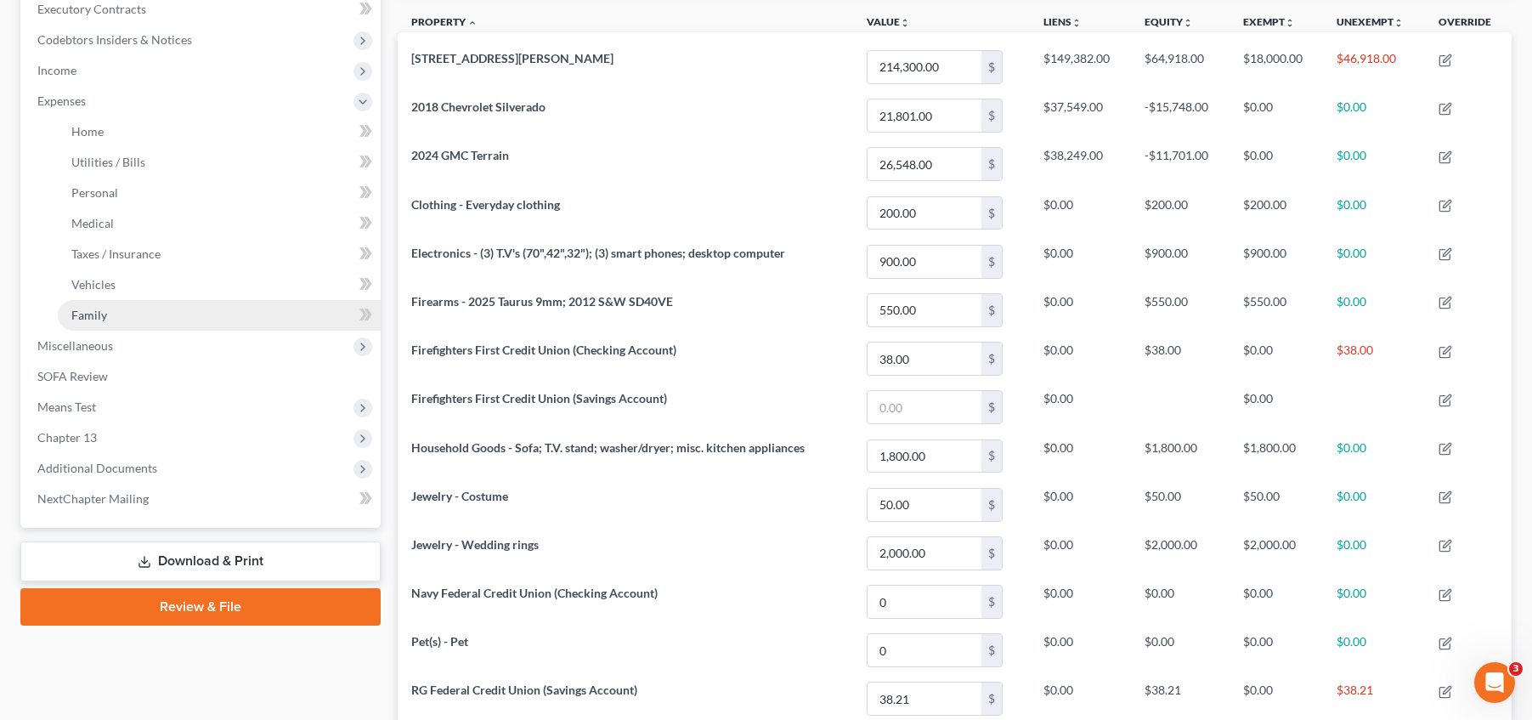
click at [164, 304] on link "Family" at bounding box center [219, 315] width 323 height 31
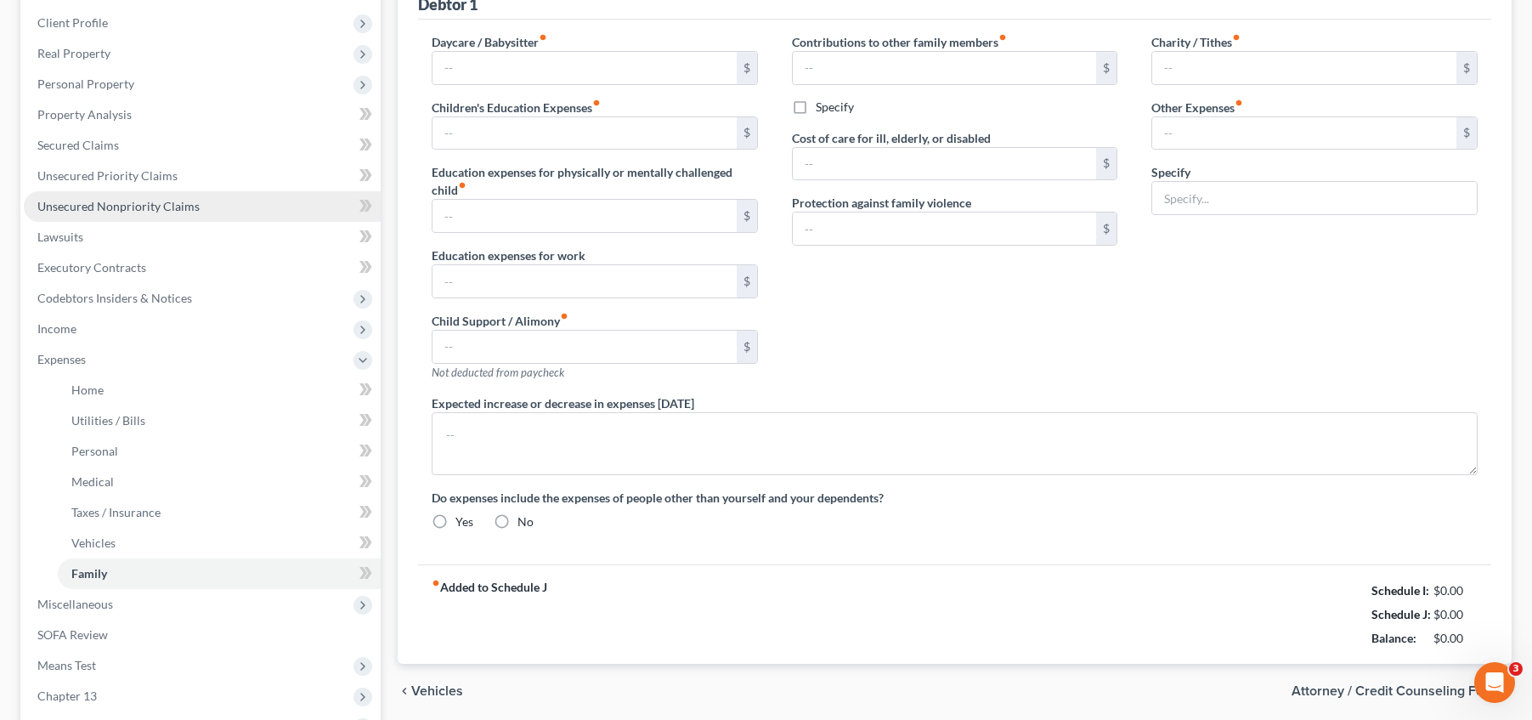
type input "740.00"
type input "100.00"
type input "75.00"
type input "0.00"
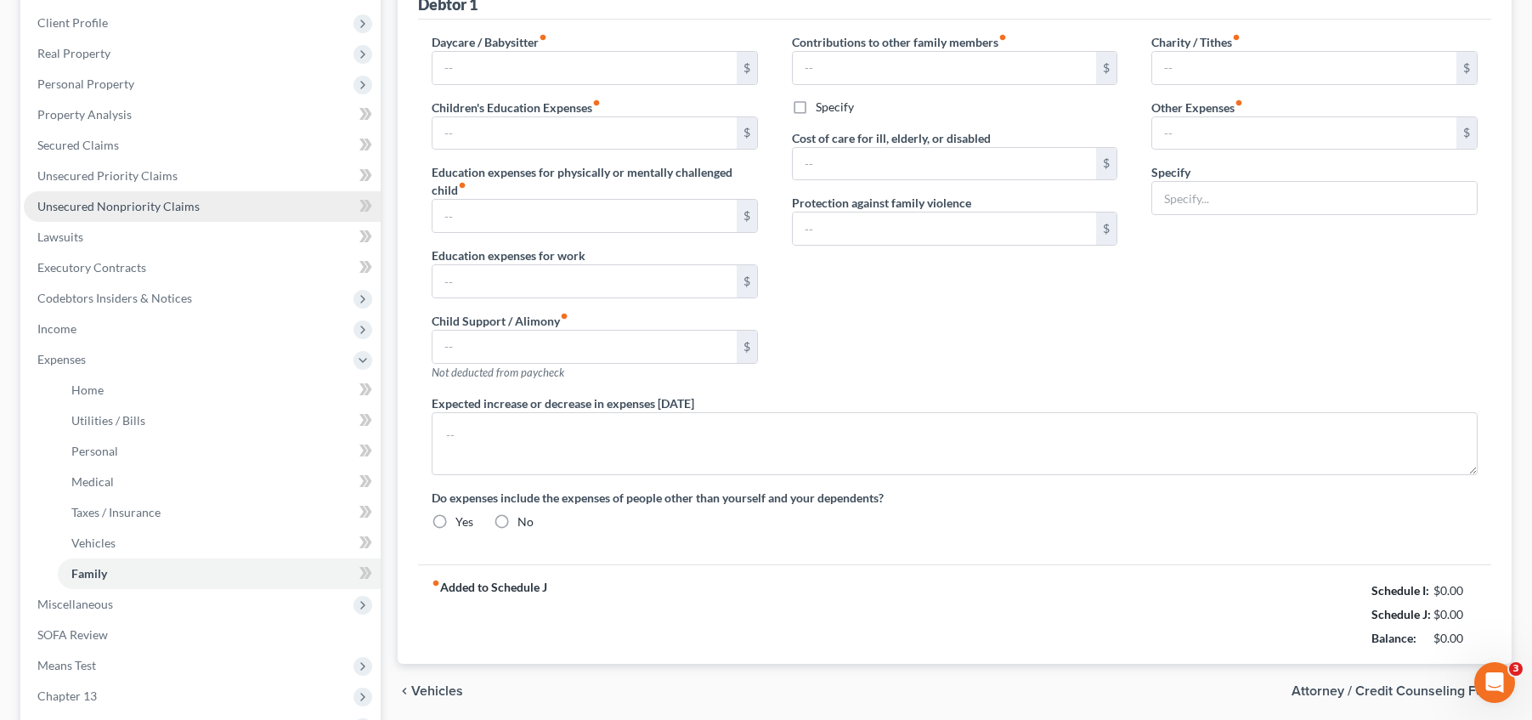
type input "0.00"
type input "400.00"
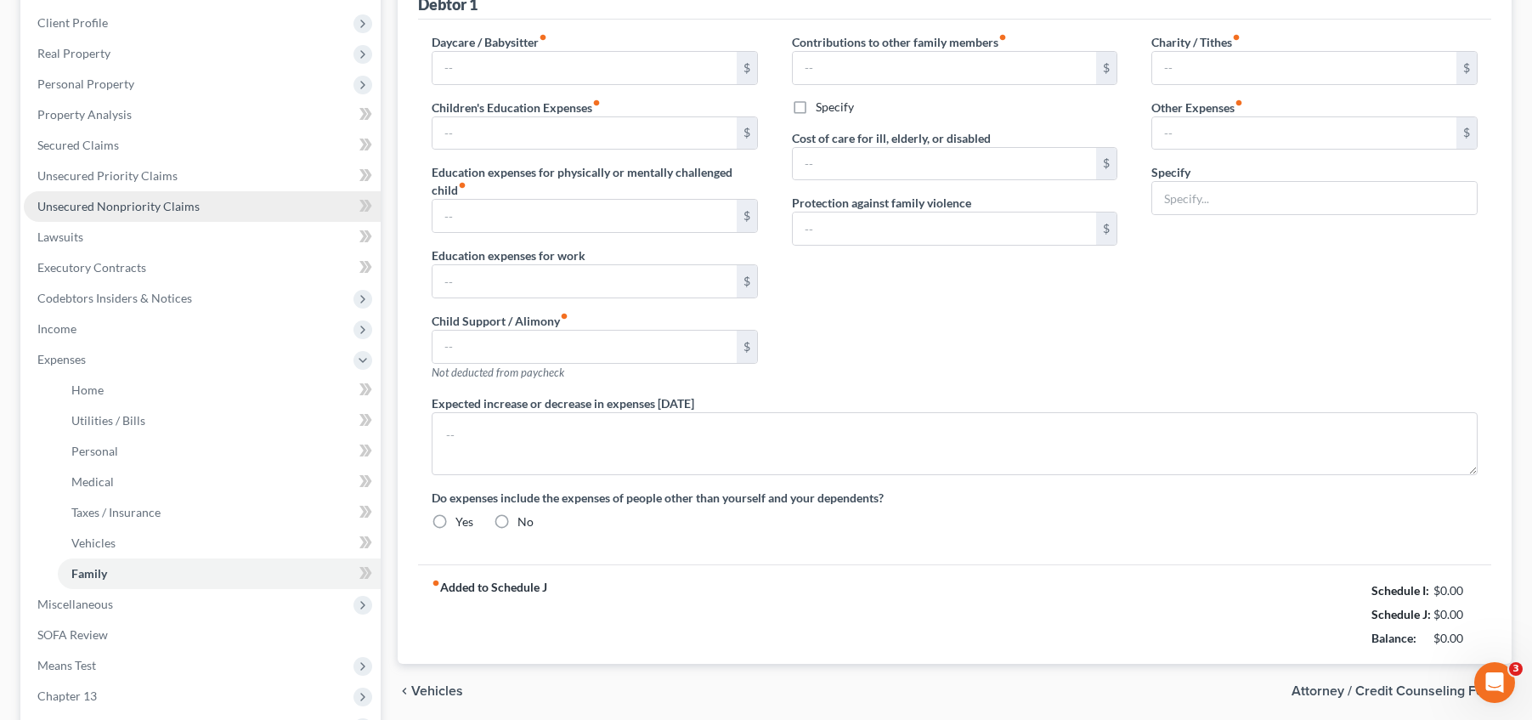
type input "Children's recreational sports"
radio input "true"
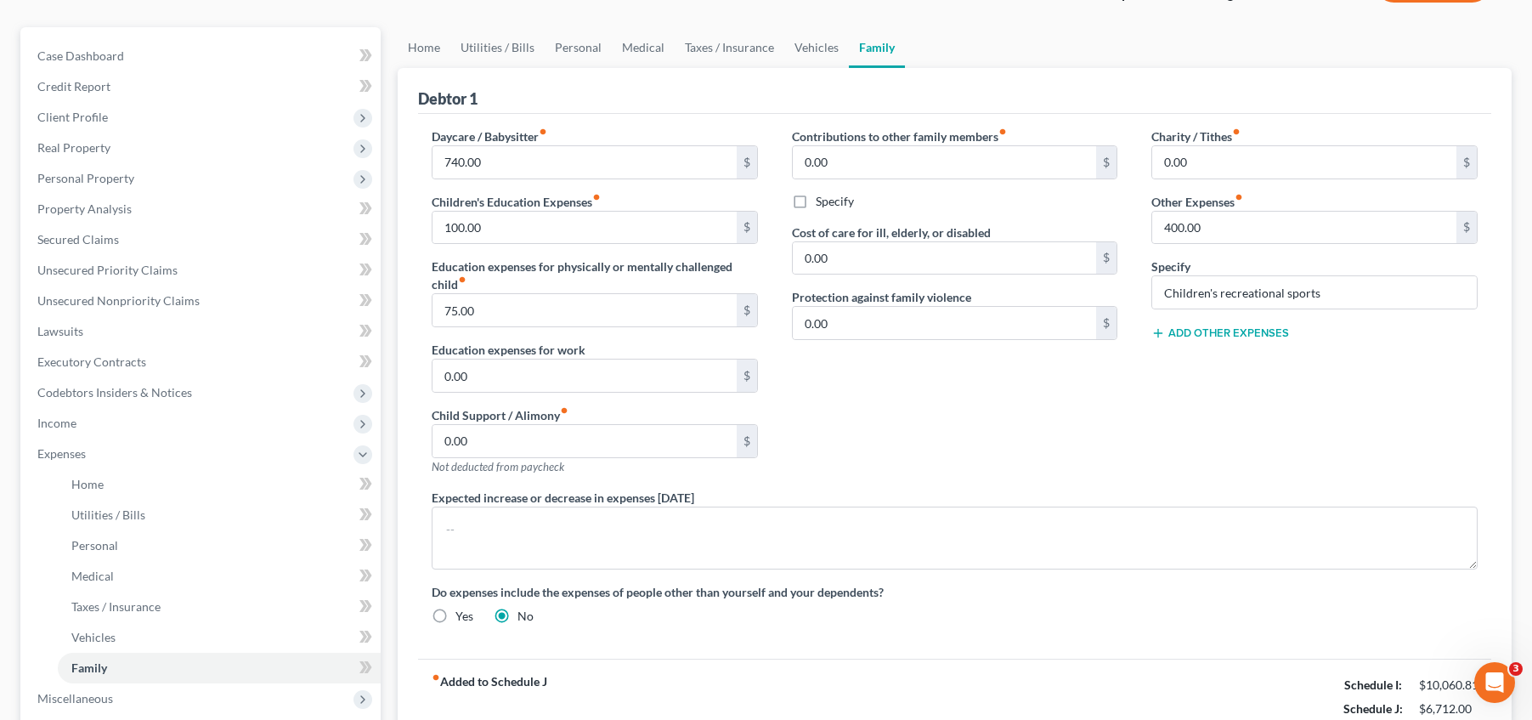
scroll to position [149, 0]
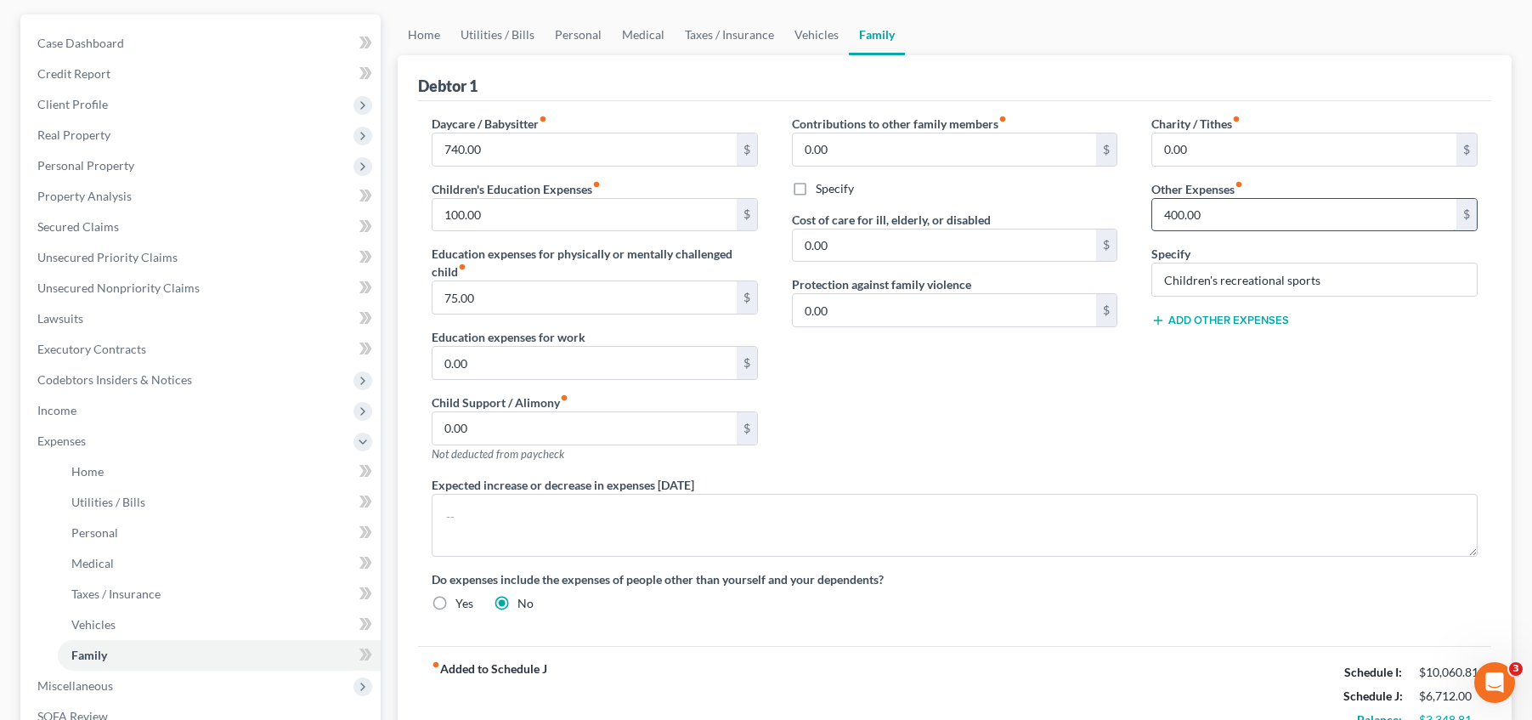
click at [1260, 221] on input "400.00" at bounding box center [1304, 215] width 304 height 32
click at [1303, 210] on input "400.00" at bounding box center [1304, 215] width 304 height 32
click at [1369, 280] on input "Children's recreational sports" at bounding box center [1314, 279] width 325 height 32
type input "Children's recreational sports"
click at [1227, 322] on button "Add Other Expenses" at bounding box center [1220, 320] width 138 height 14
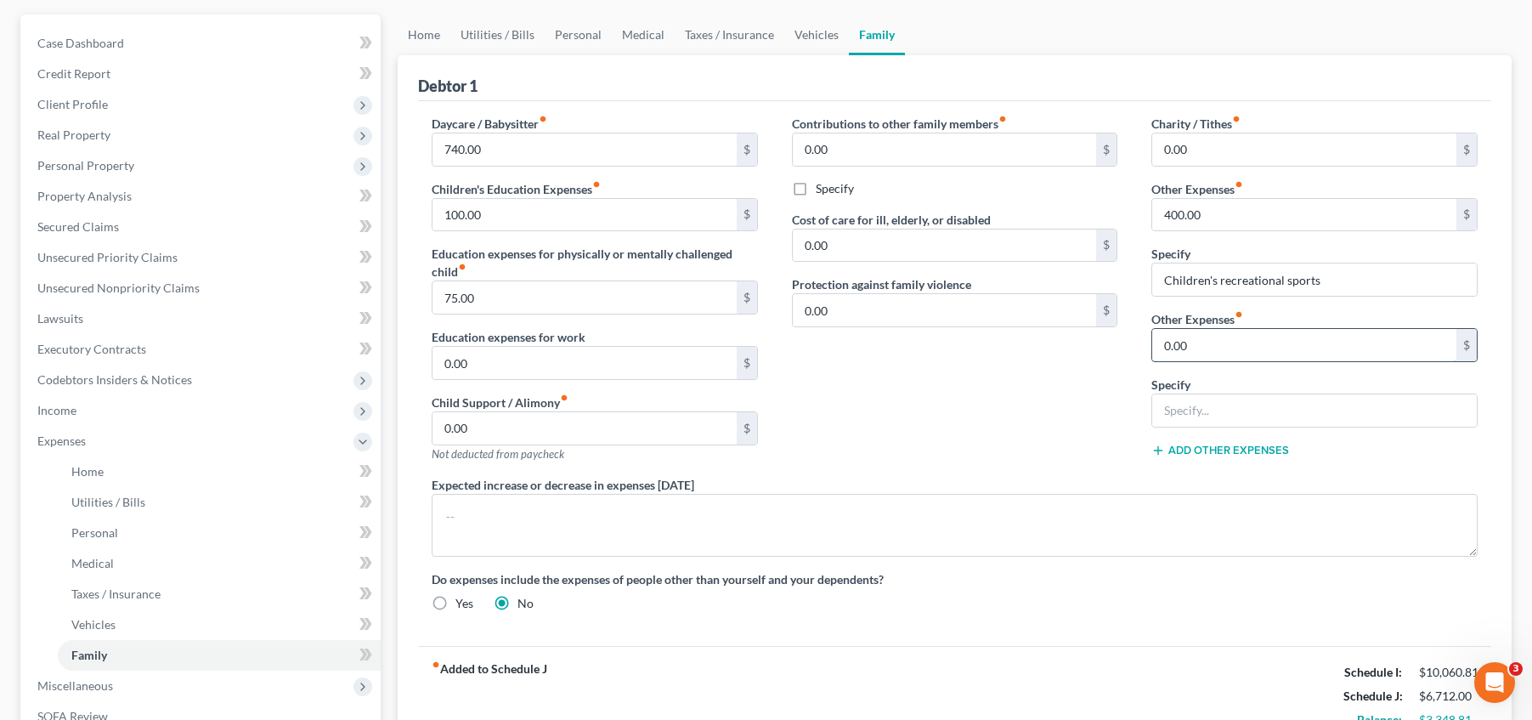
click at [1238, 342] on input "0.00" at bounding box center [1304, 345] width 304 height 32
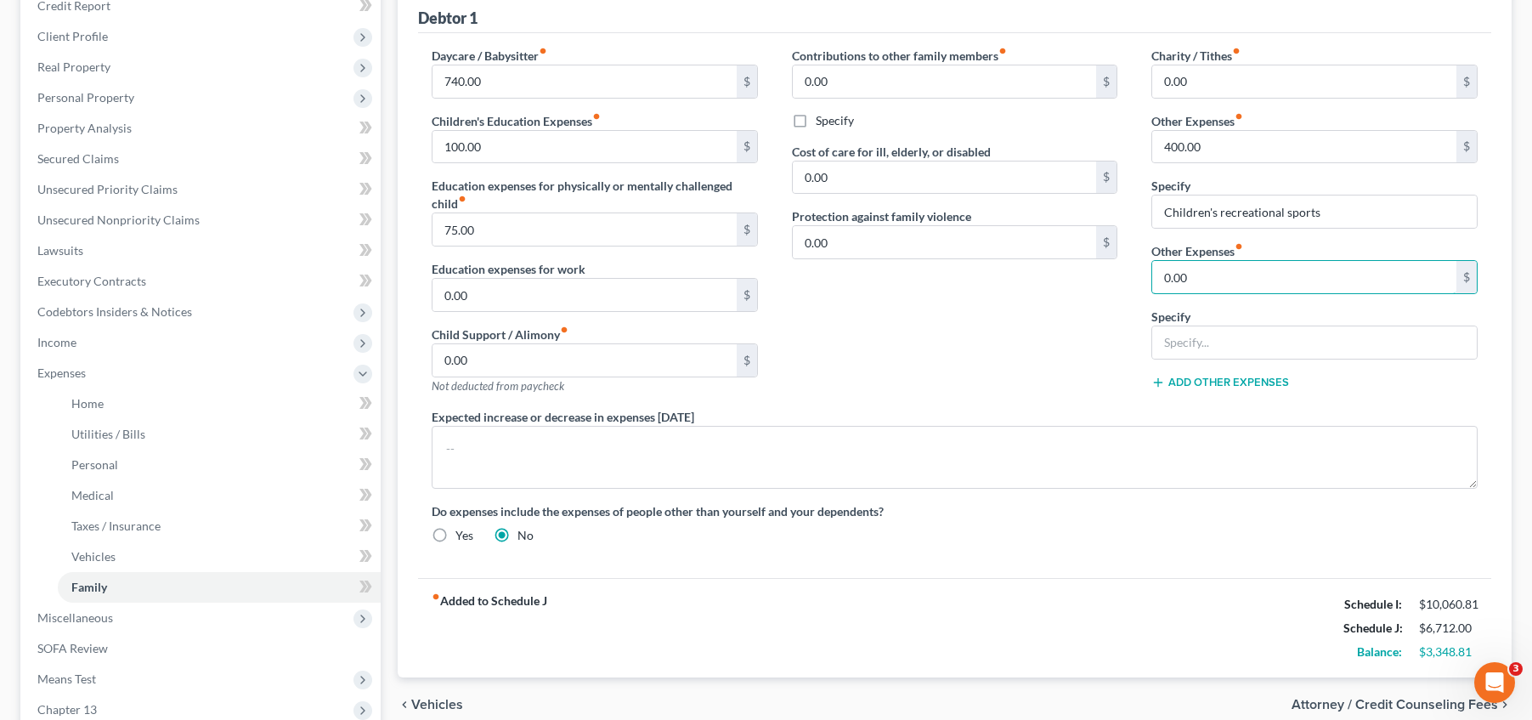
scroll to position [212, 0]
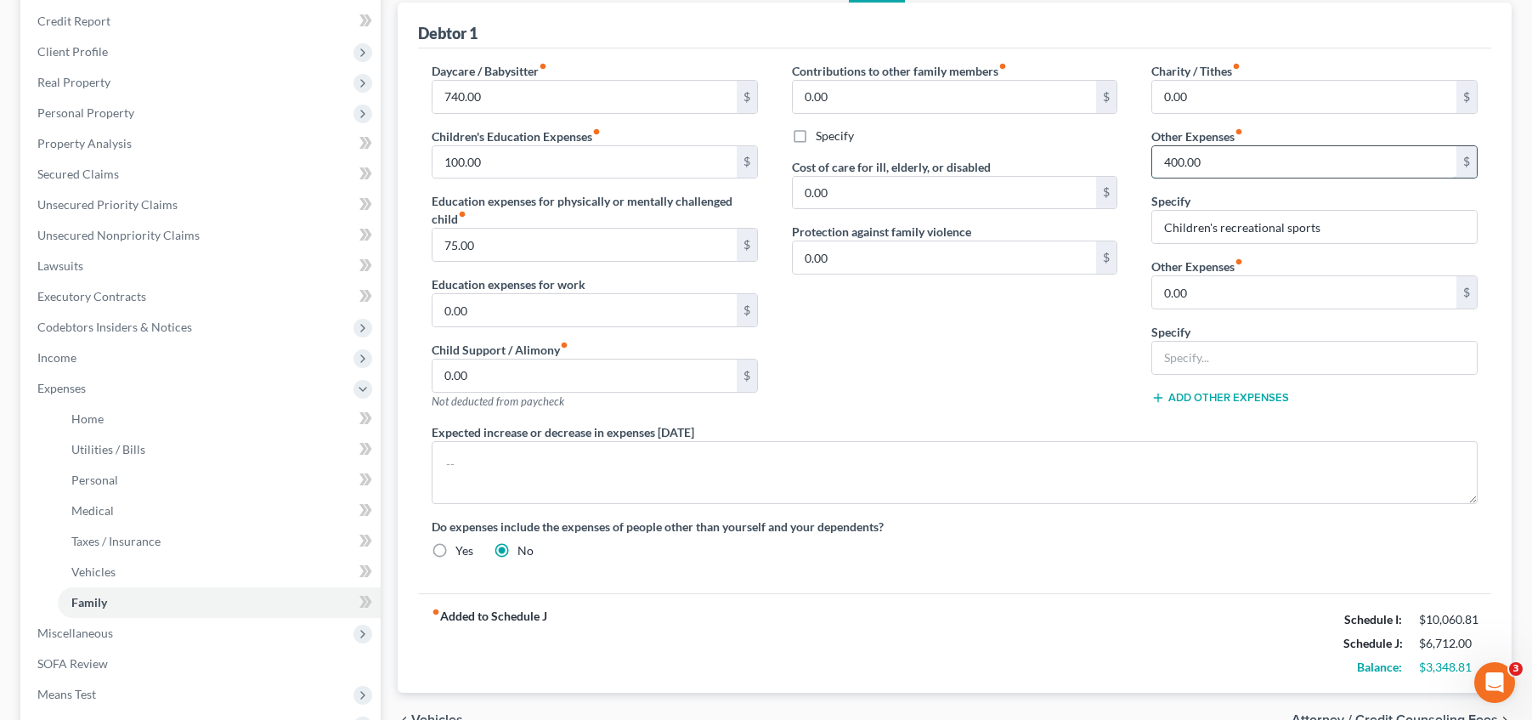
click at [1215, 147] on input "400.00" at bounding box center [1304, 162] width 304 height 32
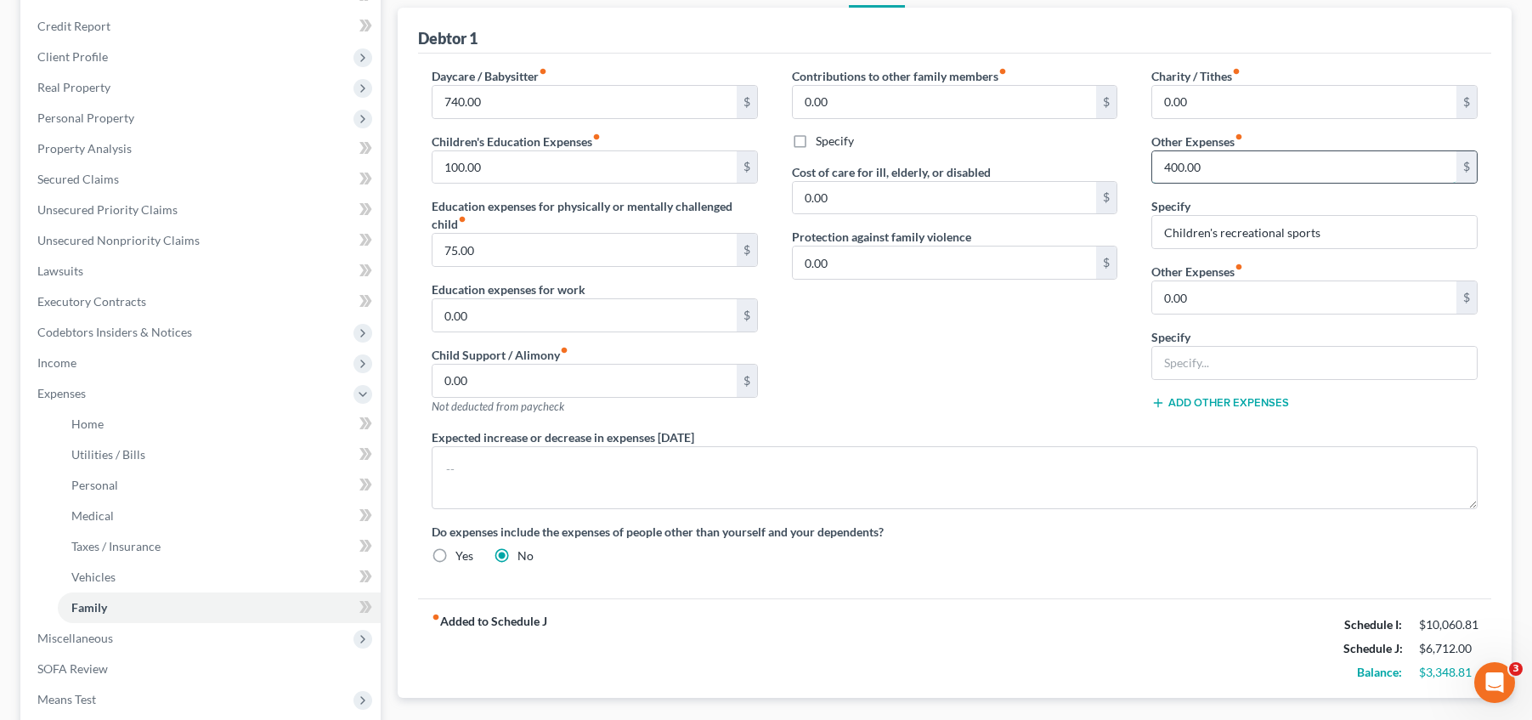
scroll to position [191, 0]
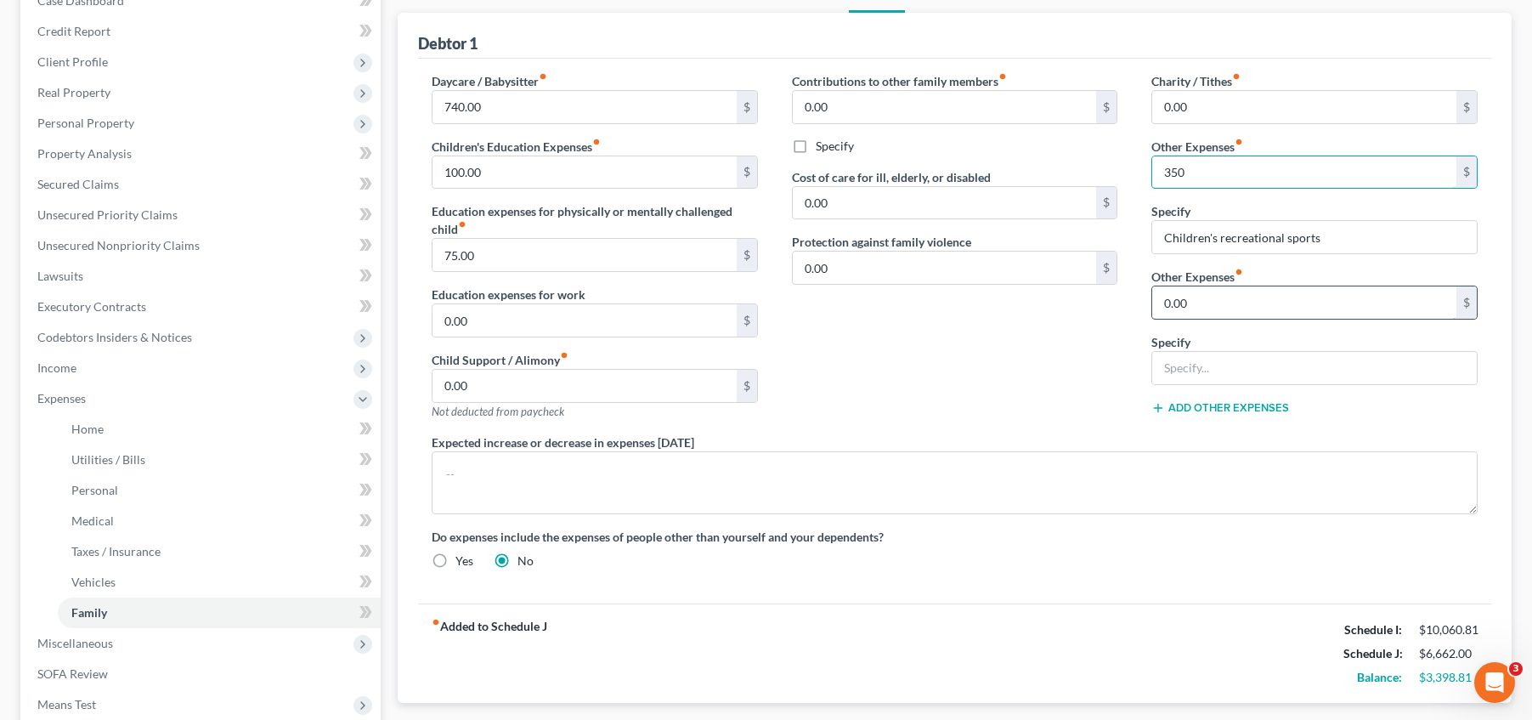
type input "350"
click at [1226, 299] on input "0.00" at bounding box center [1304, 302] width 304 height 32
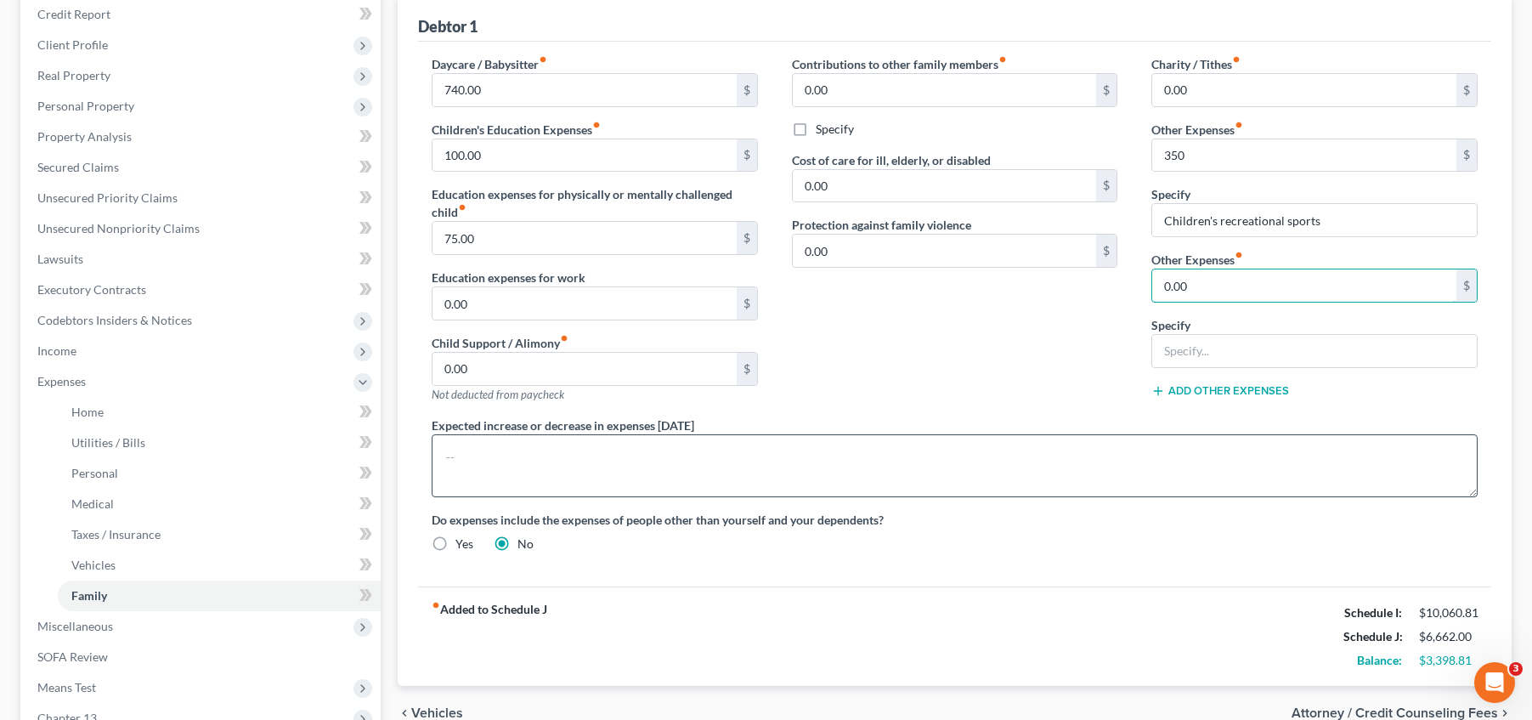
scroll to position [212, 0]
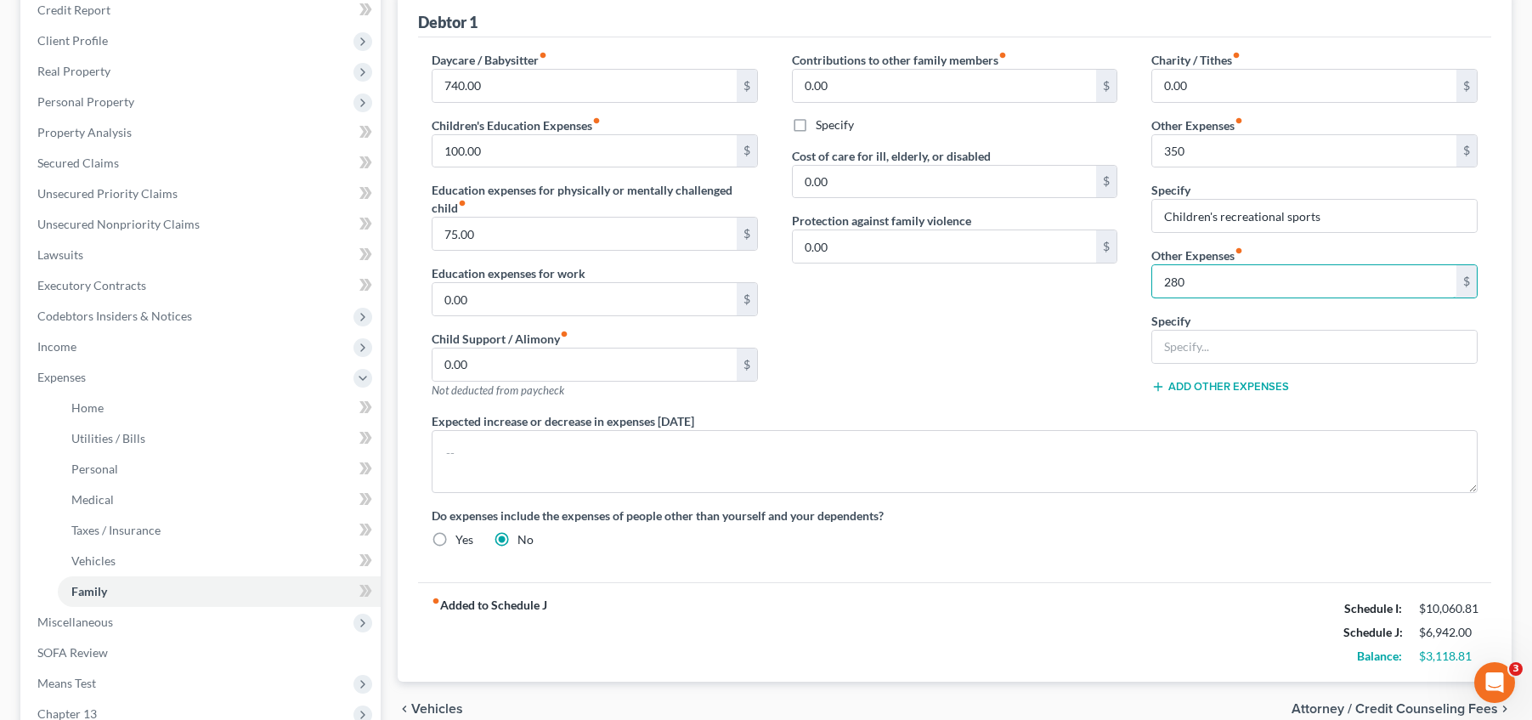
type input "280"
click at [1105, 310] on div "Contributions to other family members fiber_manual_record 0.00 $ Specify Cost o…" at bounding box center [955, 231] width 360 height 361
click at [1225, 347] on input "text" at bounding box center [1314, 346] width 325 height 32
type input "P"
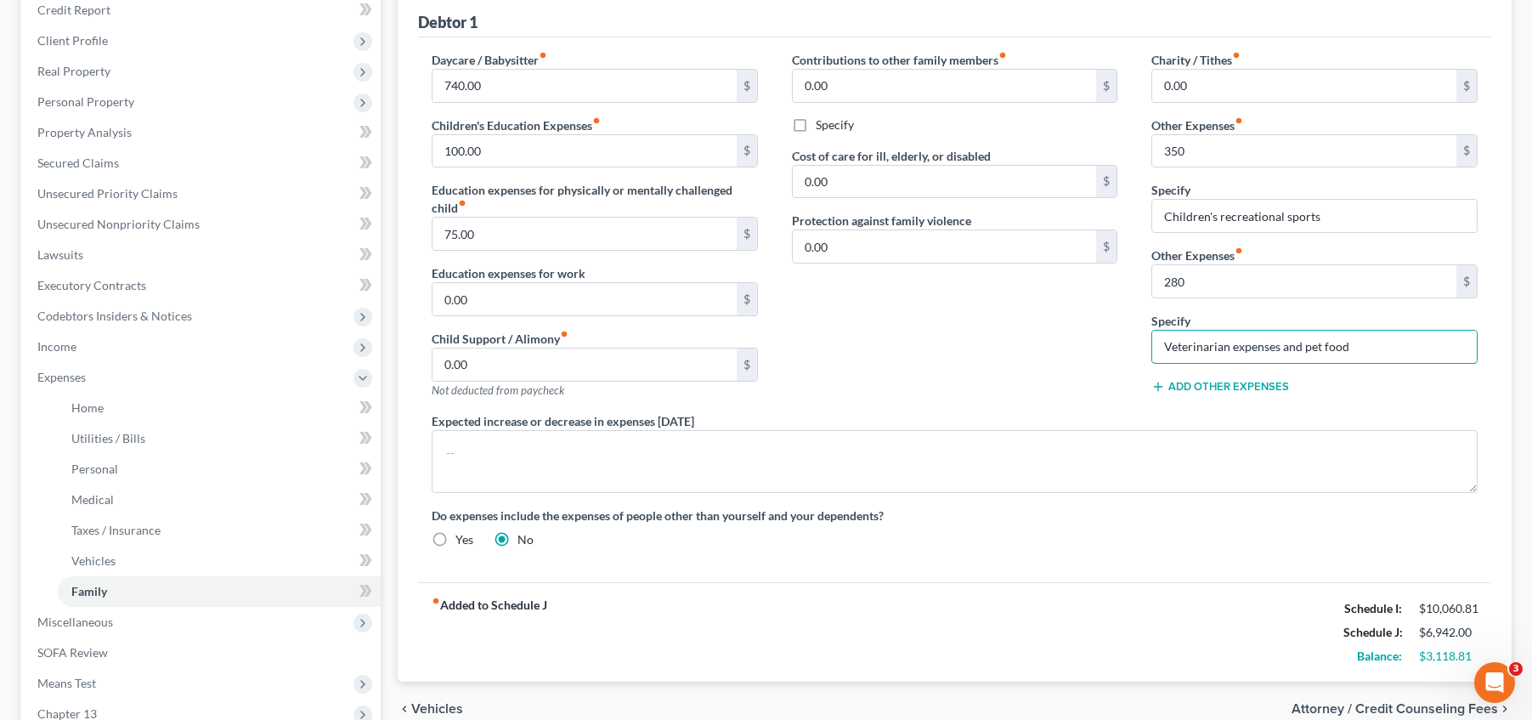
type input "Veterinarian expenses and pet food"
click at [1347, 391] on div "Add Other Expenses" at bounding box center [1314, 385] width 326 height 17
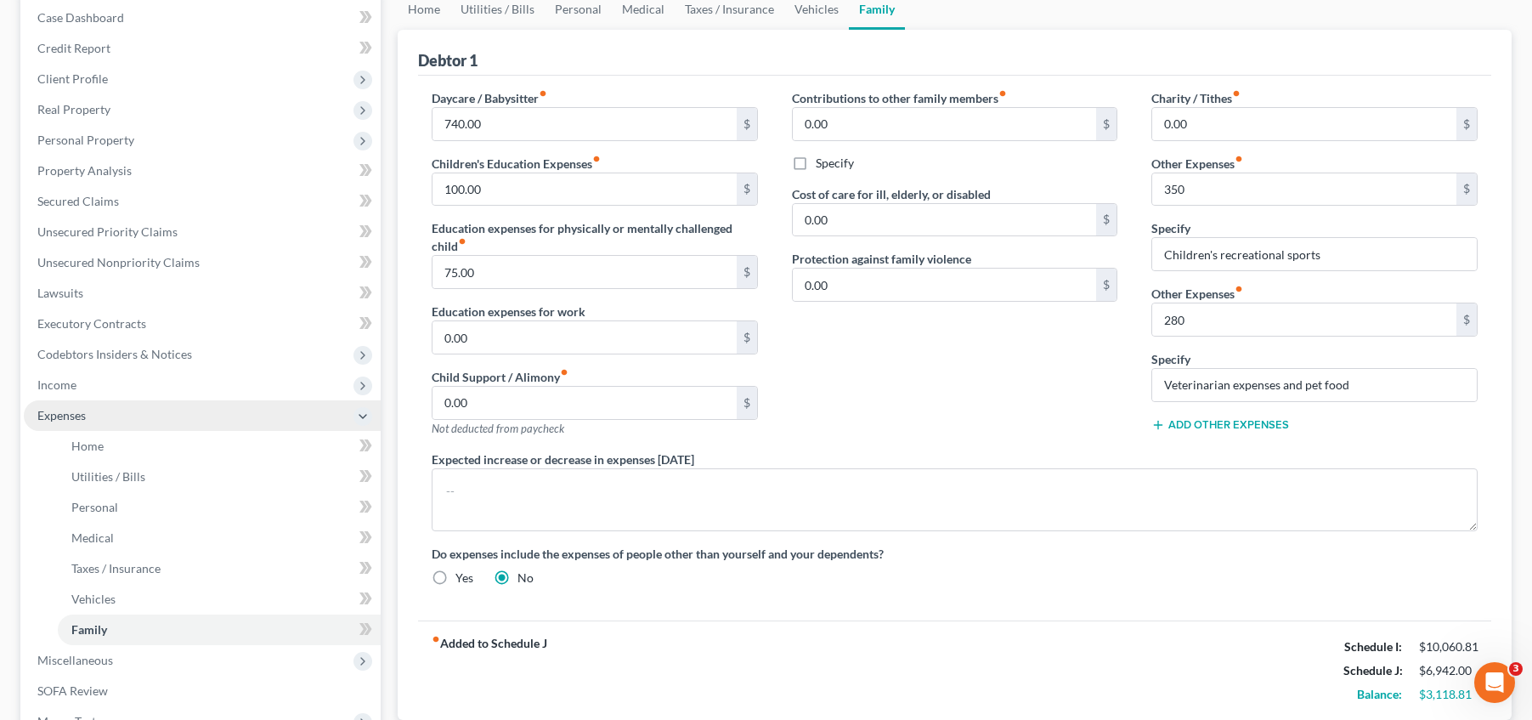
scroll to position [170, 0]
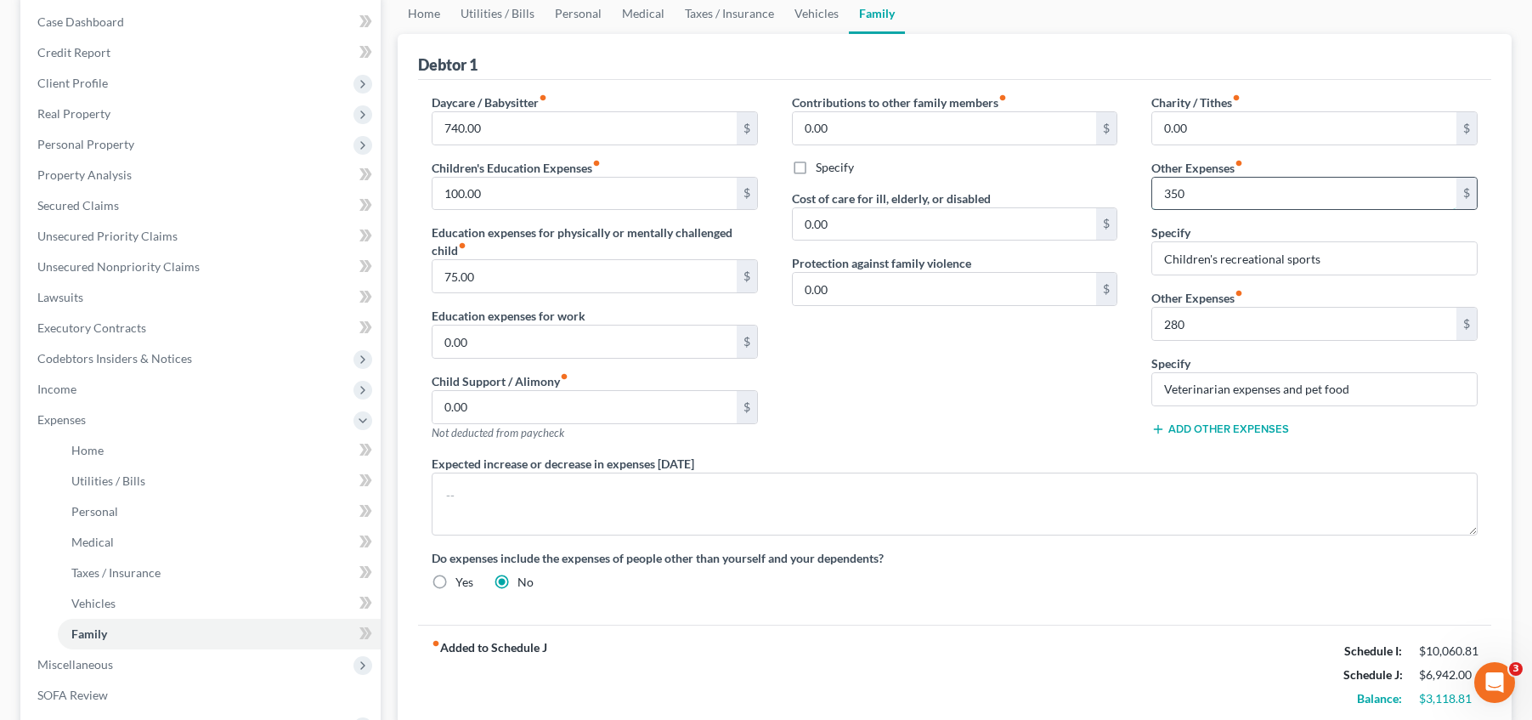
click at [1228, 196] on input "350" at bounding box center [1304, 194] width 304 height 32
drag, startPoint x: 1200, startPoint y: 191, endPoint x: 1185, endPoint y: 200, distance: 17.5
click at [1199, 191] on input "350" at bounding box center [1304, 194] width 304 height 32
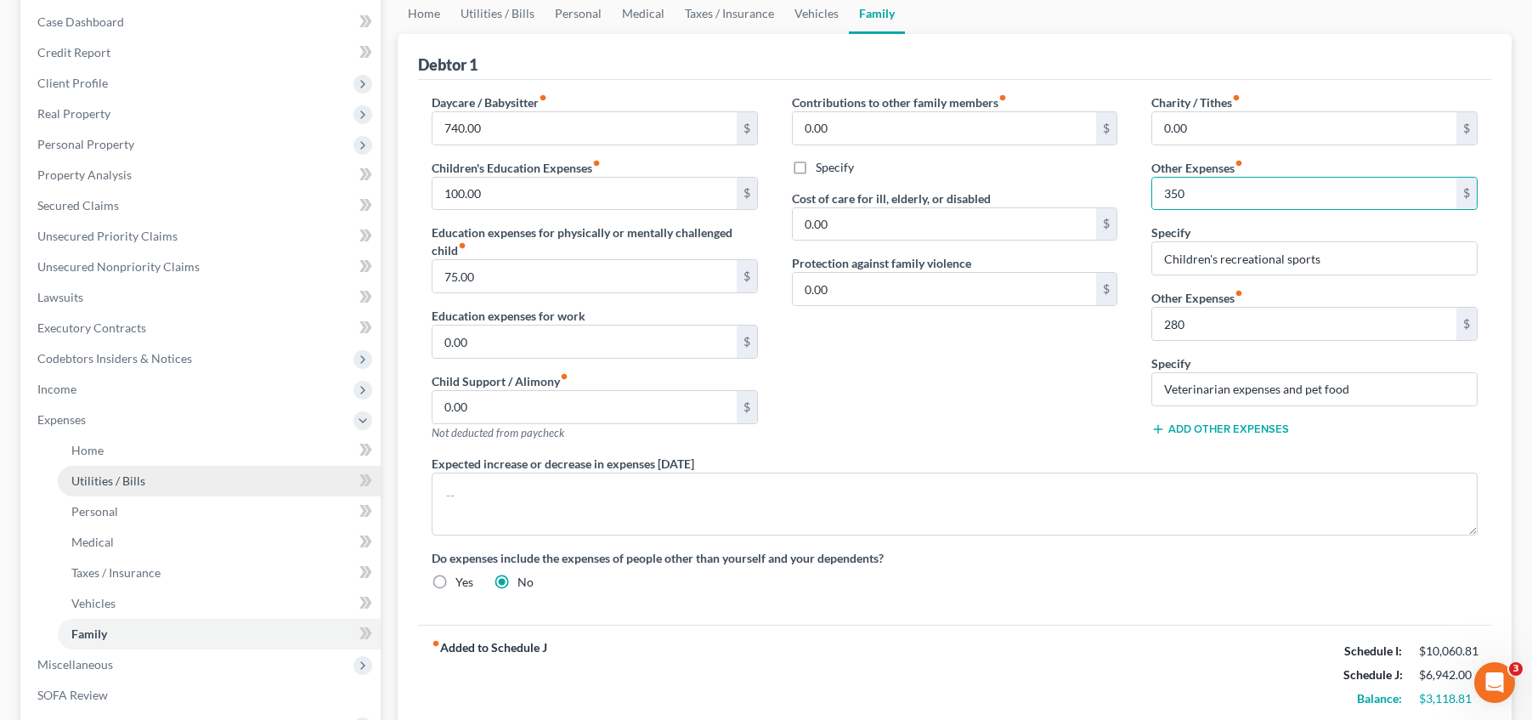
click at [180, 477] on link "Utilities / Bills" at bounding box center [219, 481] width 323 height 31
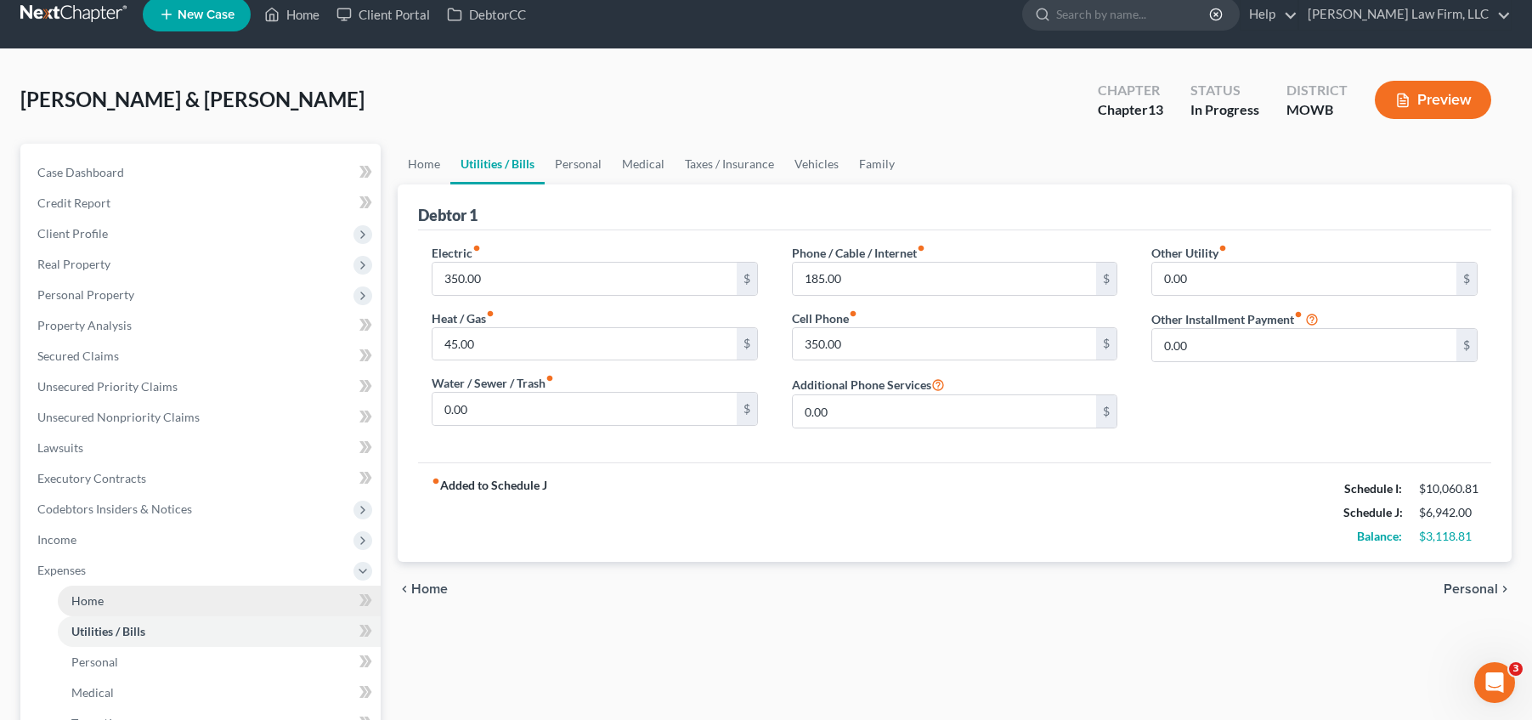
scroll to position [64, 0]
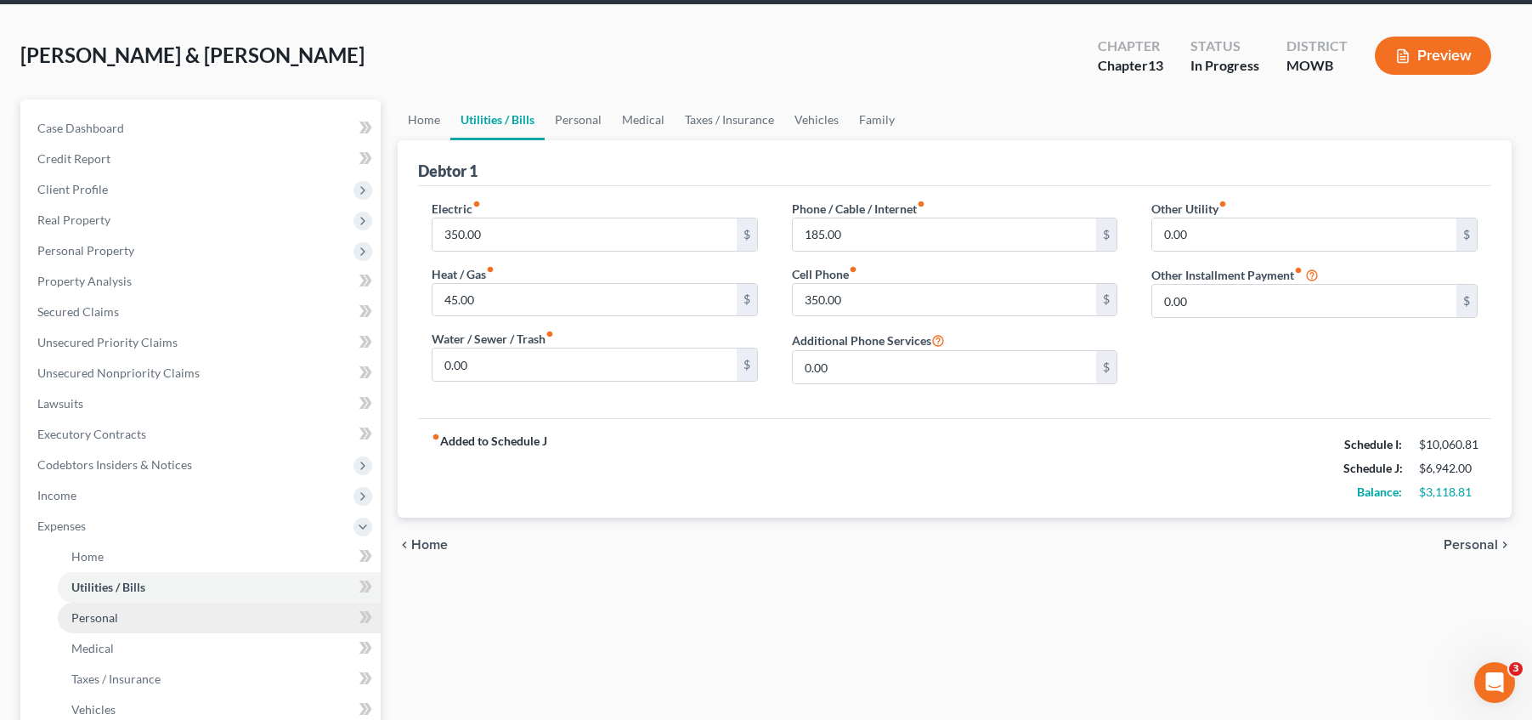
click at [175, 618] on link "Personal" at bounding box center [219, 617] width 323 height 31
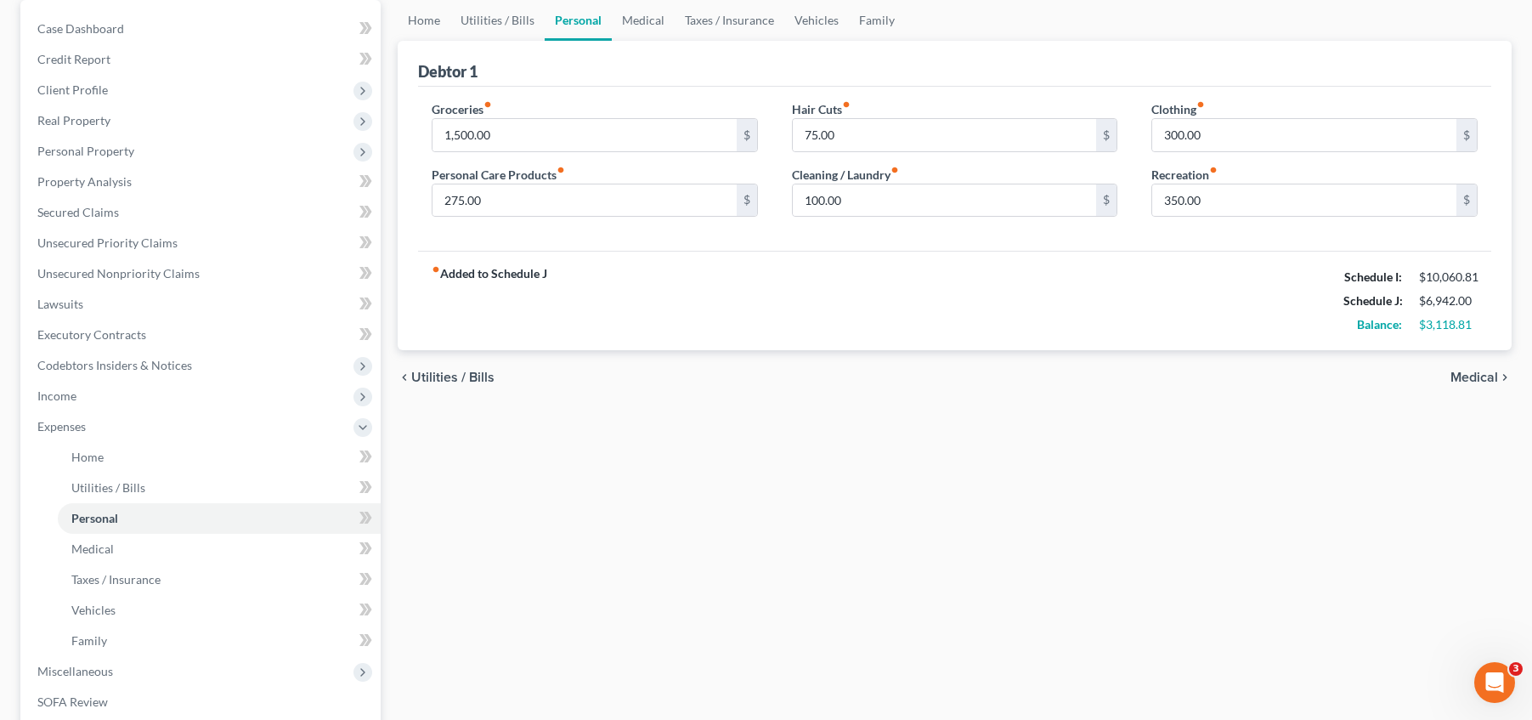
scroll to position [212, 0]
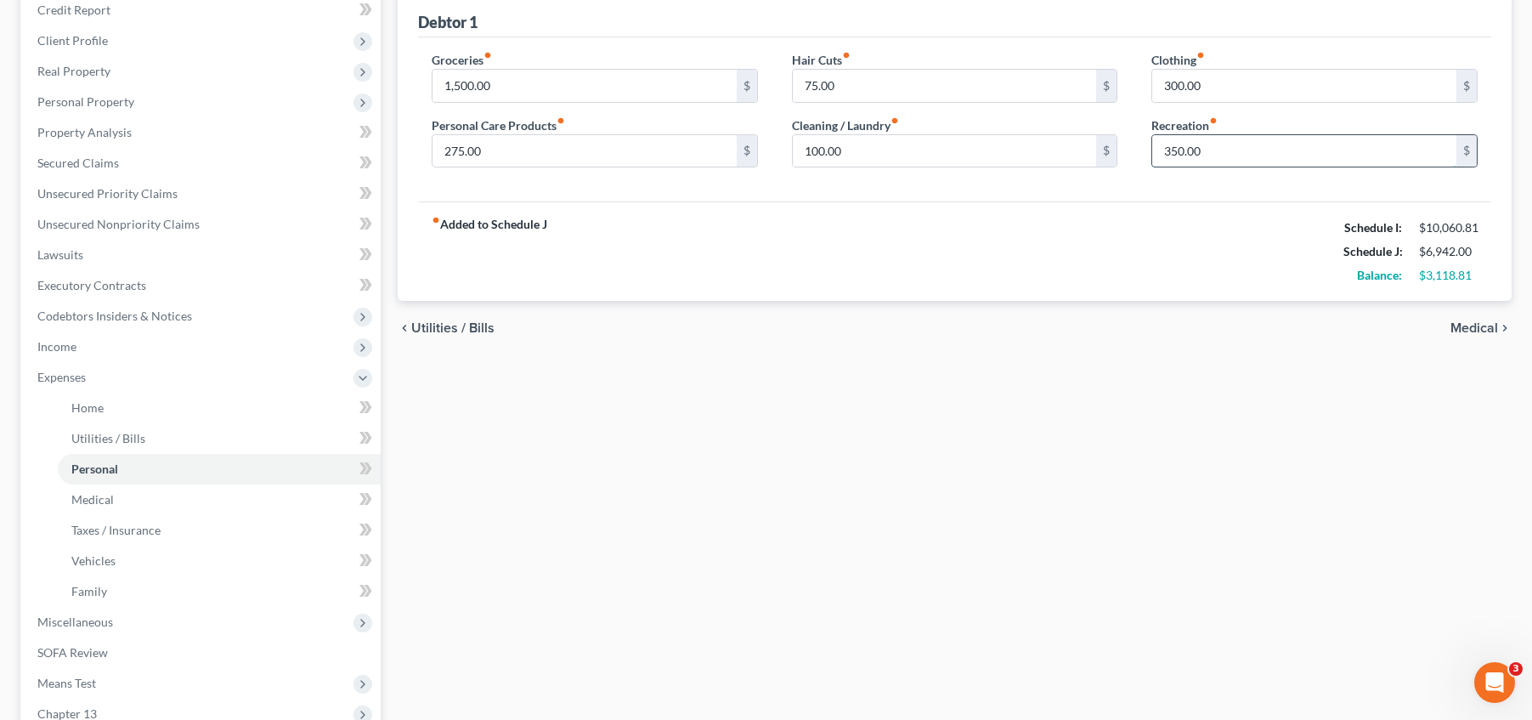
click at [1208, 151] on input "350.00" at bounding box center [1304, 151] width 304 height 32
type input "250"
click at [602, 143] on input "275.00" at bounding box center [584, 151] width 304 height 32
type input "200"
click at [845, 246] on div "fiber_manual_record Added to Schedule J Schedule I: $10,060.81 Schedule J: $6,7…" at bounding box center [954, 250] width 1073 height 99
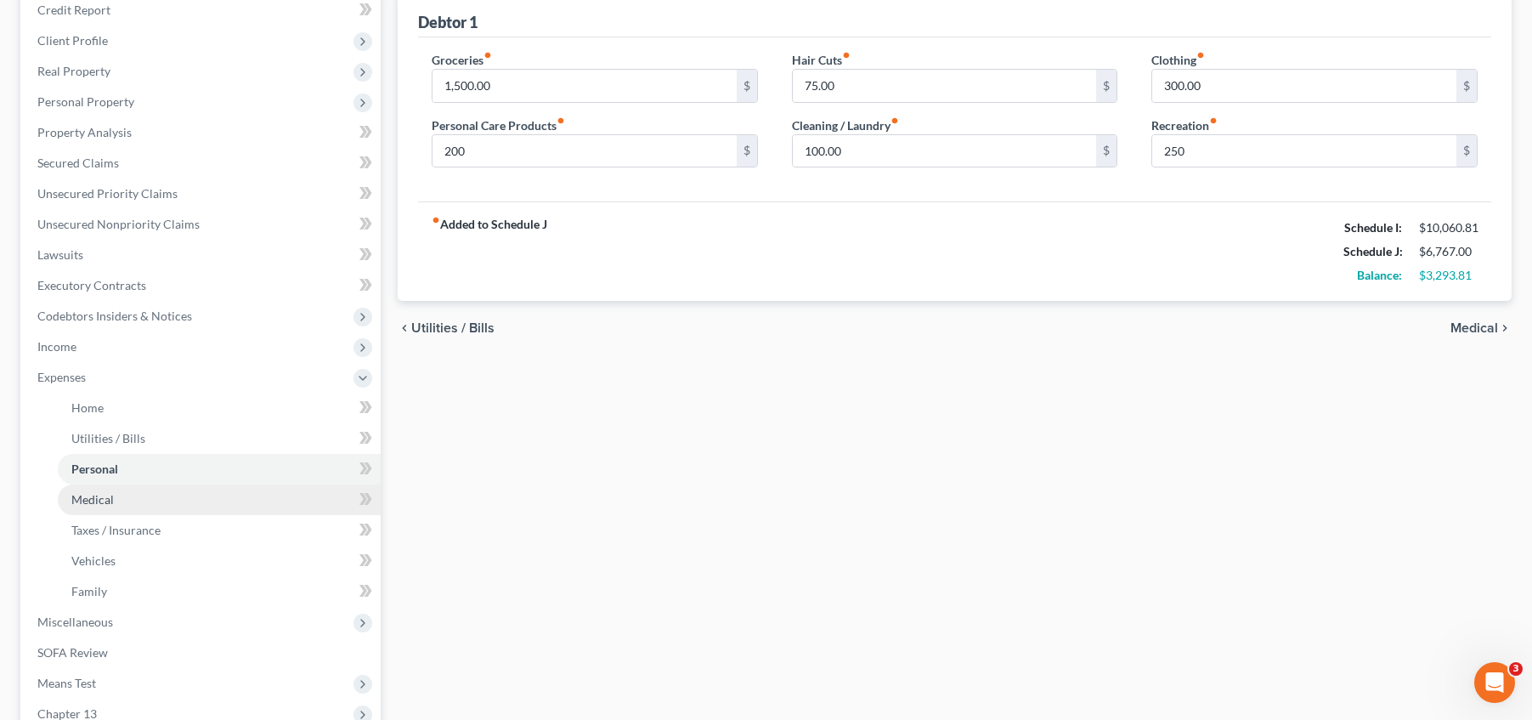
click at [190, 497] on link "Medical" at bounding box center [219, 499] width 323 height 31
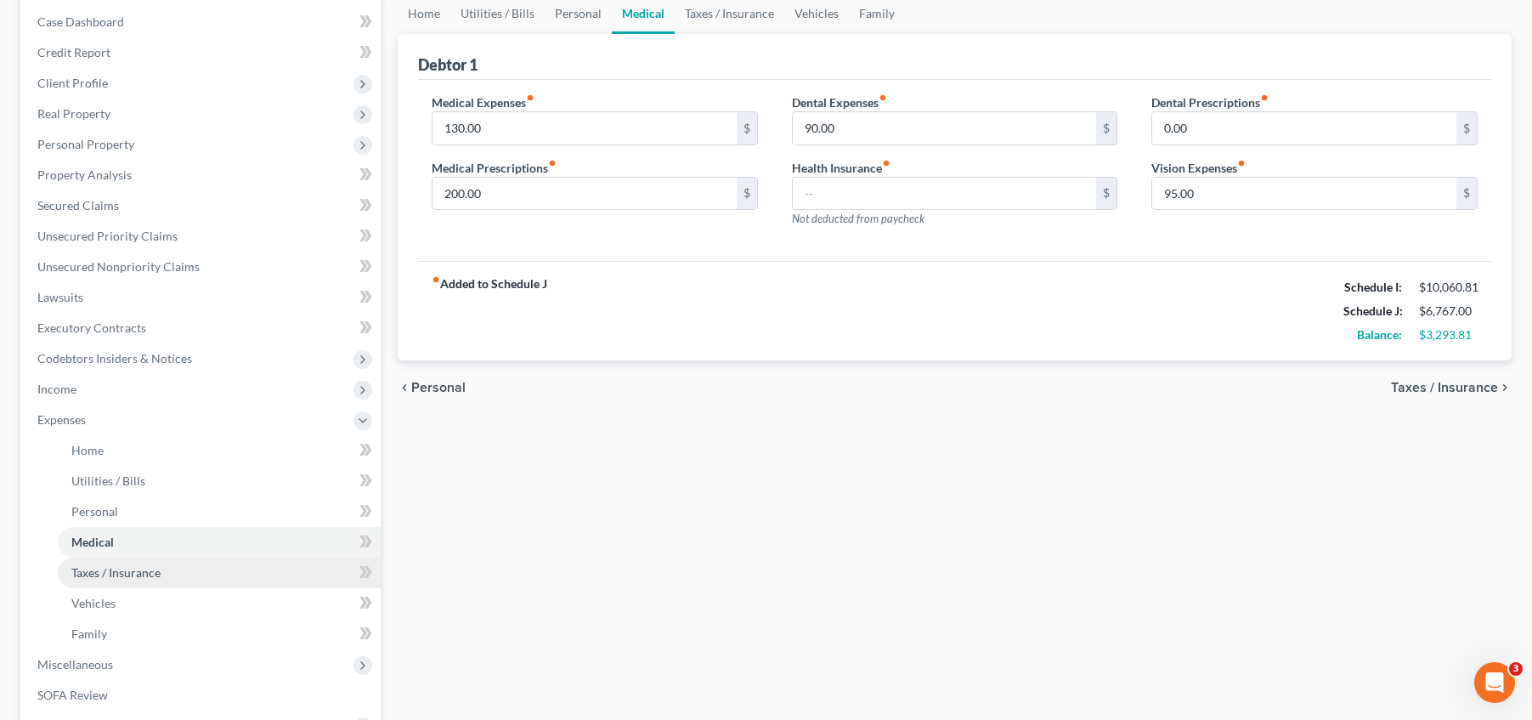
click at [179, 566] on link "Taxes / Insurance" at bounding box center [219, 572] width 323 height 31
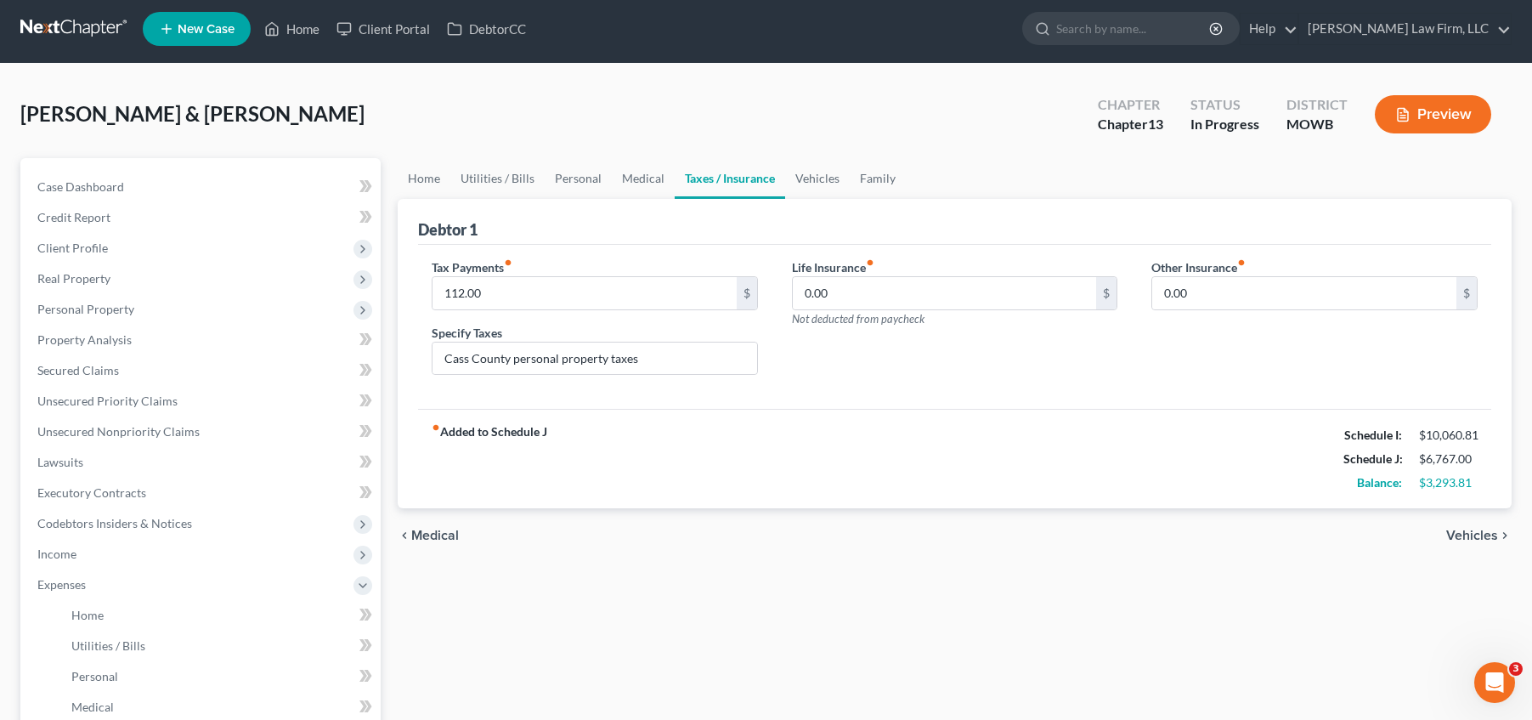
scroll to position [21, 0]
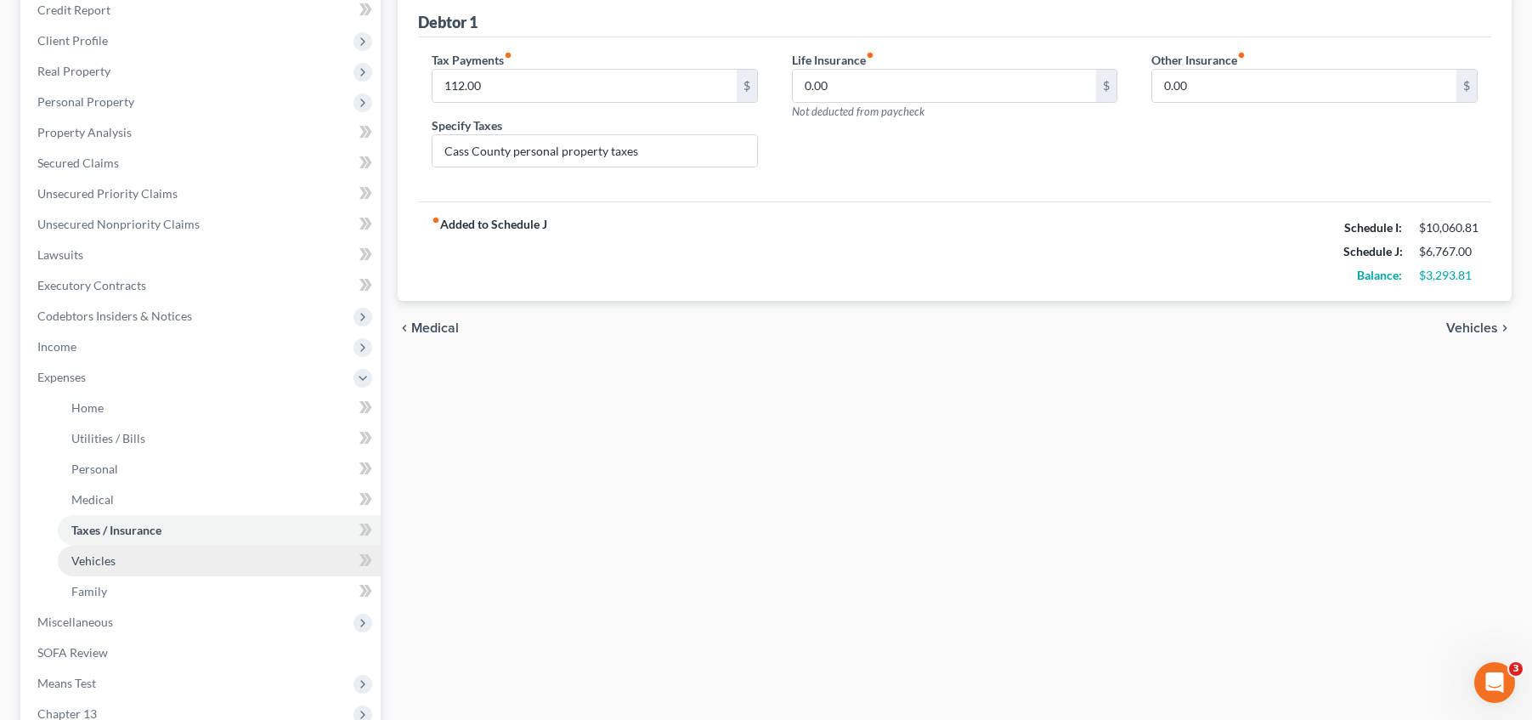
click at [185, 563] on link "Vehicles" at bounding box center [219, 560] width 323 height 31
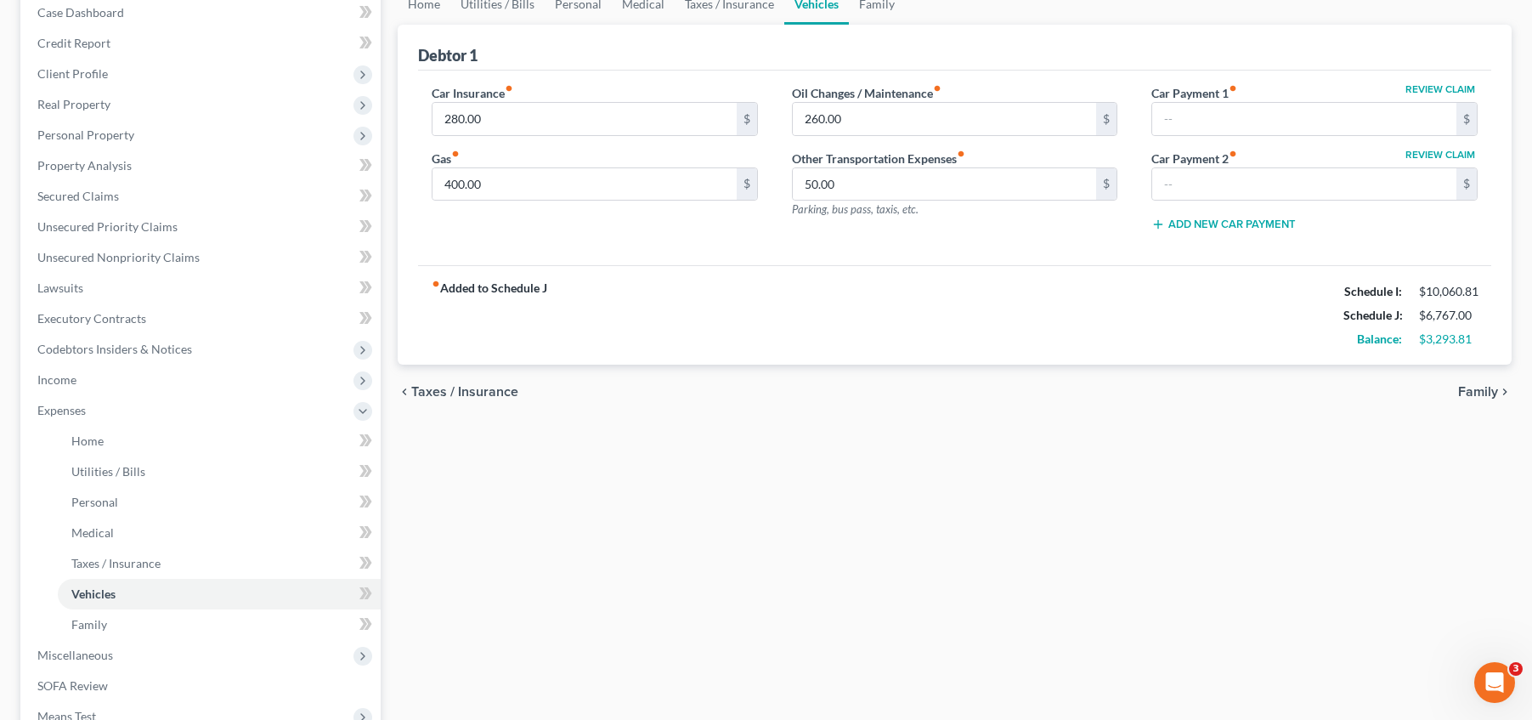
scroll to position [191, 0]
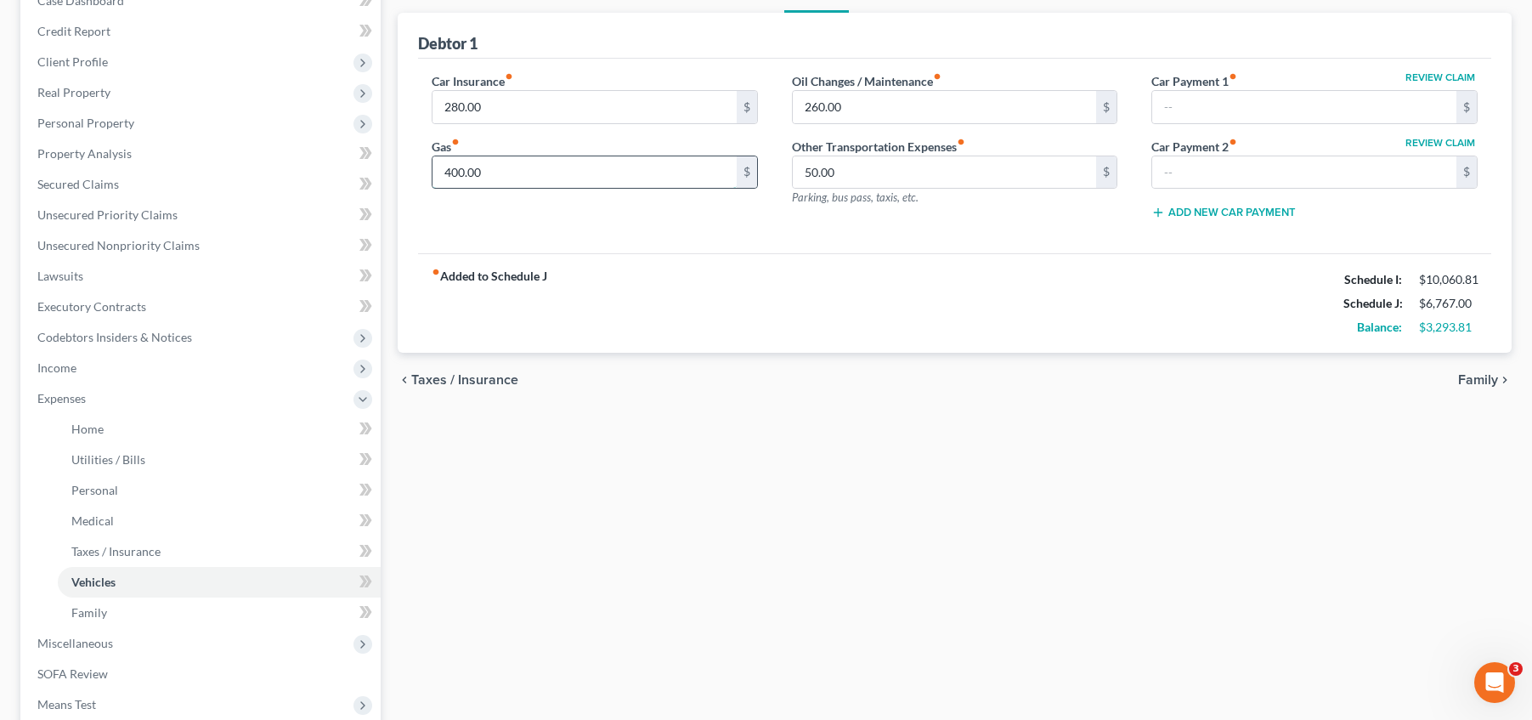
click at [507, 171] on input "400.00" at bounding box center [584, 172] width 304 height 32
type input "380.00"
click at [597, 230] on div "Car Insurance fiber_manual_record 280.00 $ Gas fiber_manual_record 380.00 $" at bounding box center [595, 152] width 360 height 161
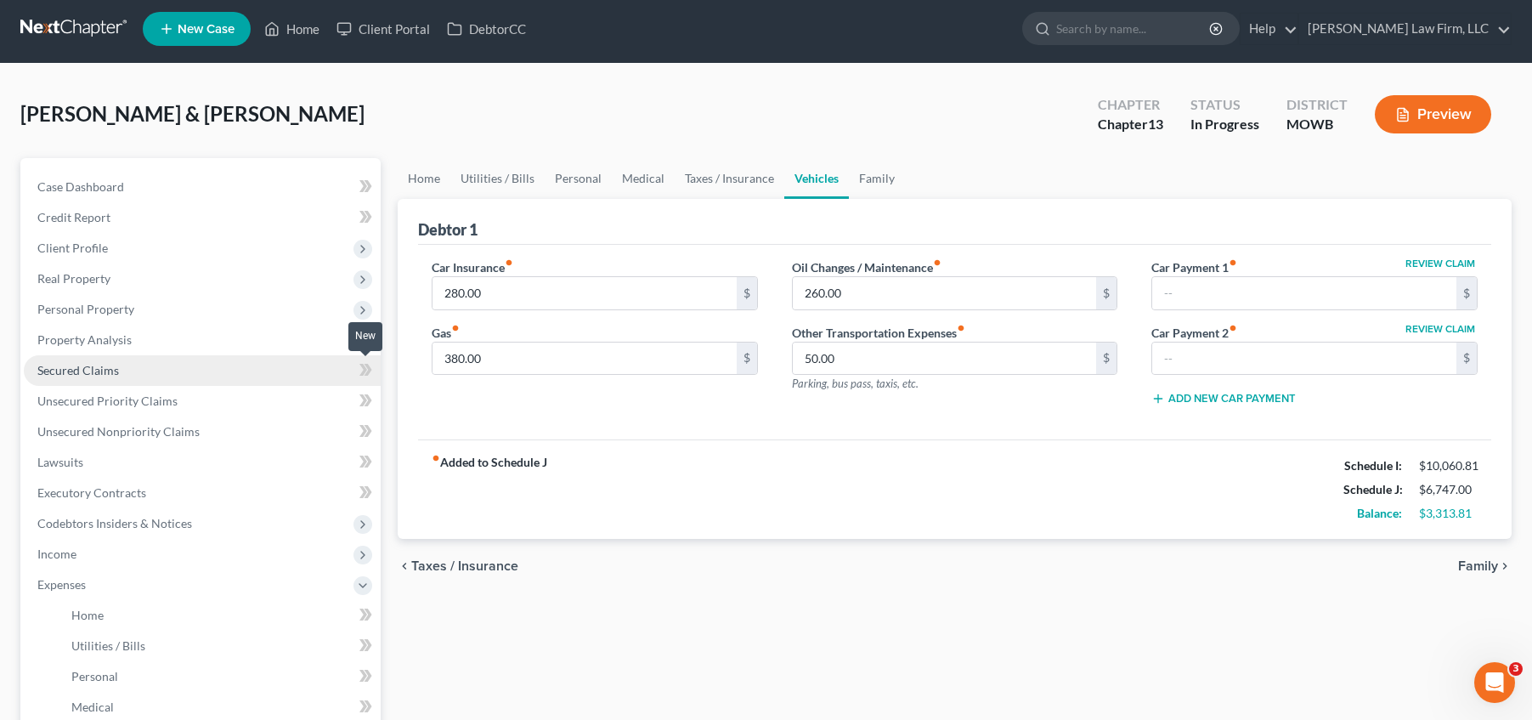
scroll to position [0, 0]
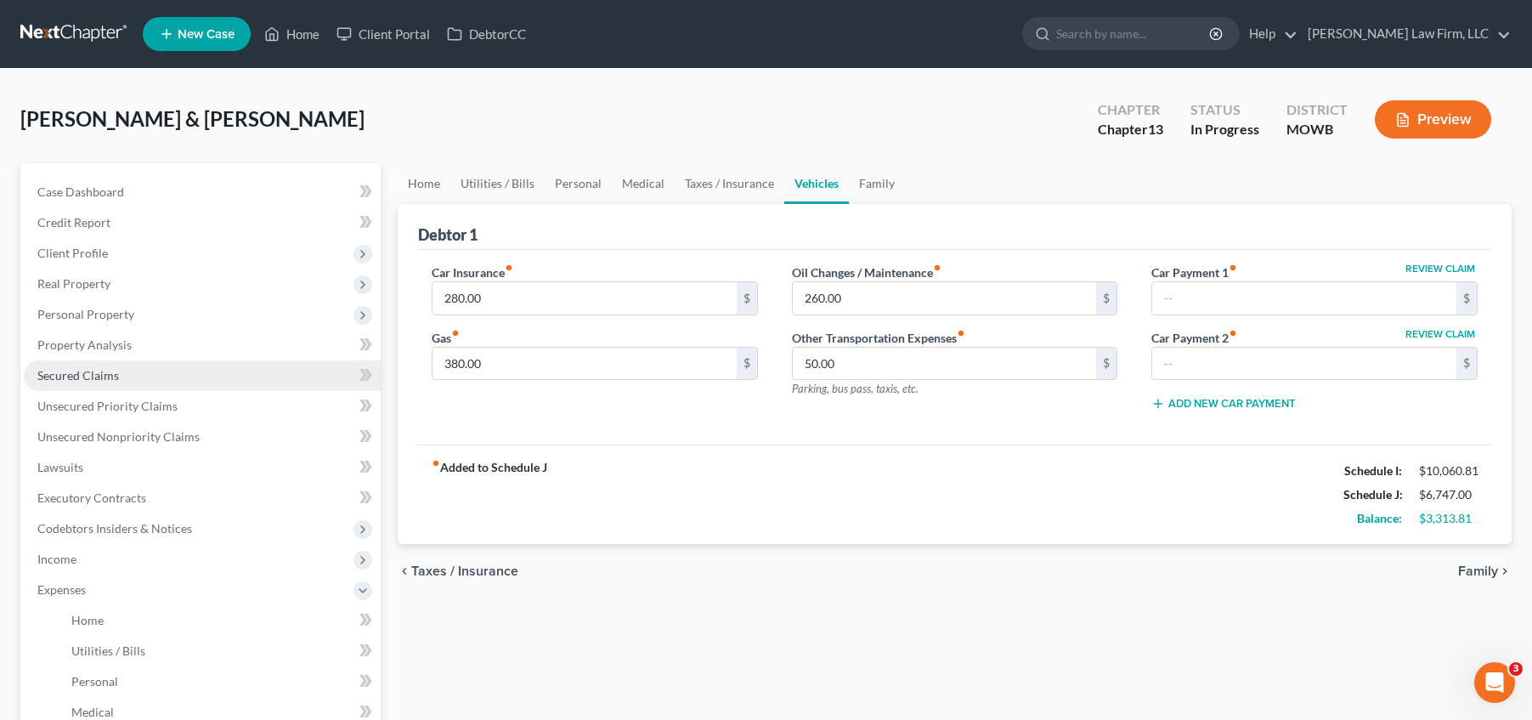
click at [49, 388] on link "Secured Claims" at bounding box center [202, 375] width 357 height 31
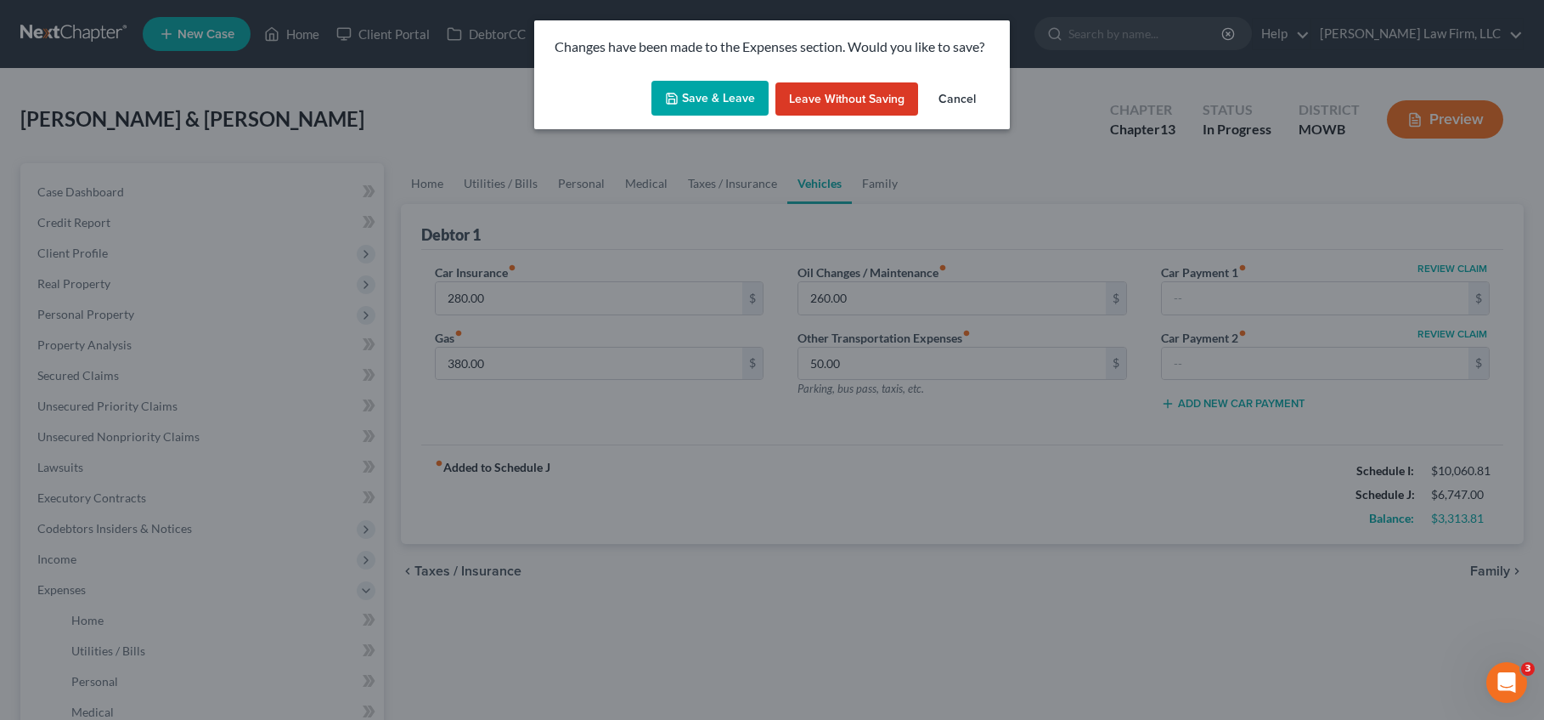
click at [679, 92] on icon "button" at bounding box center [672, 99] width 14 height 14
